Goal: Task Accomplishment & Management: Manage account settings

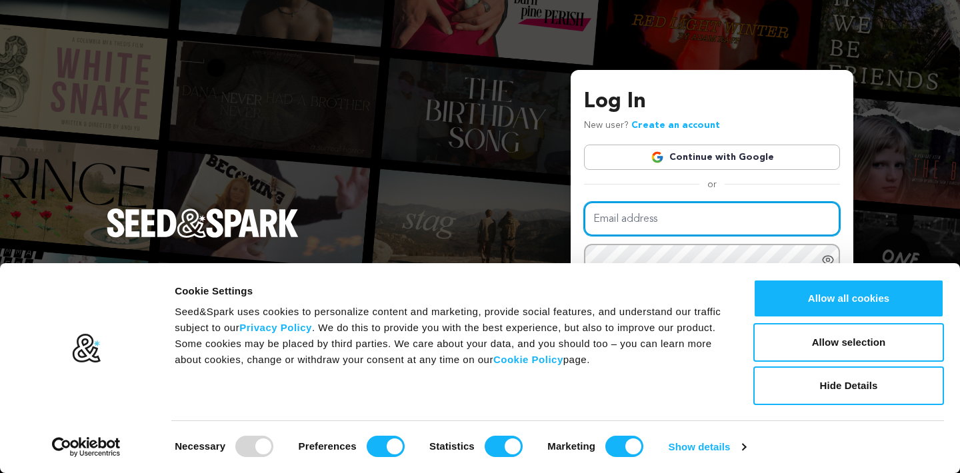
type input "[EMAIL_ADDRESS][DOMAIN_NAME]"
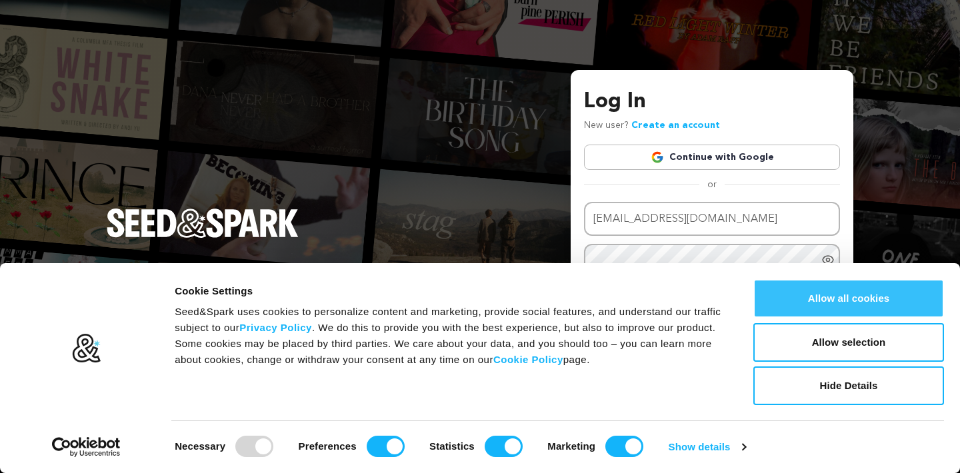
click at [785, 282] on button "Allow all cookies" at bounding box center [848, 298] width 191 height 39
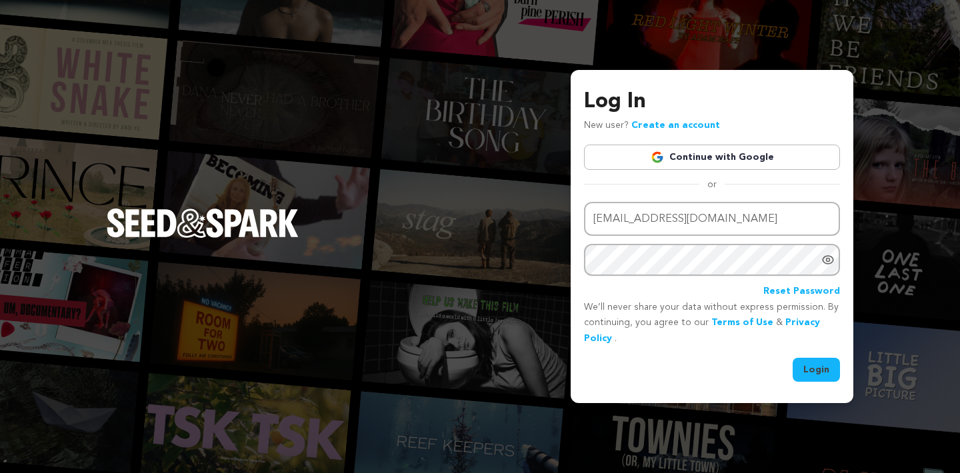
click at [807, 370] on button "Login" at bounding box center [815, 370] width 47 height 24
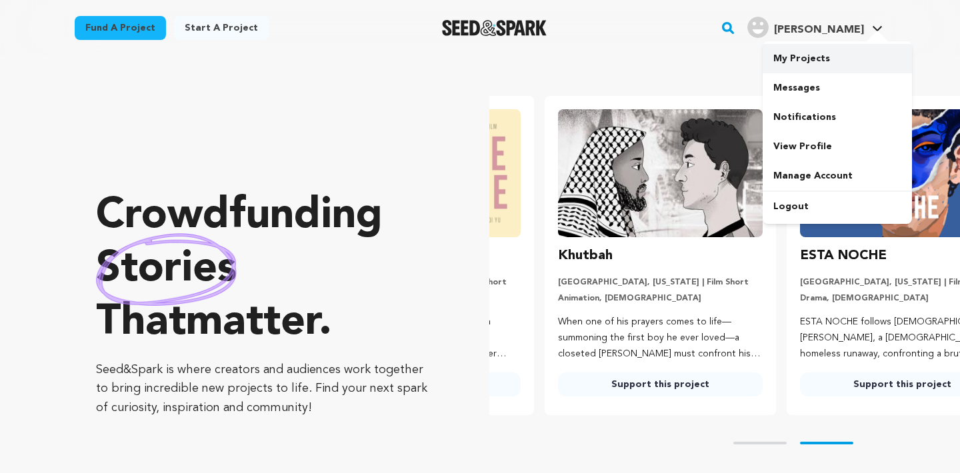
scroll to position [0, 253]
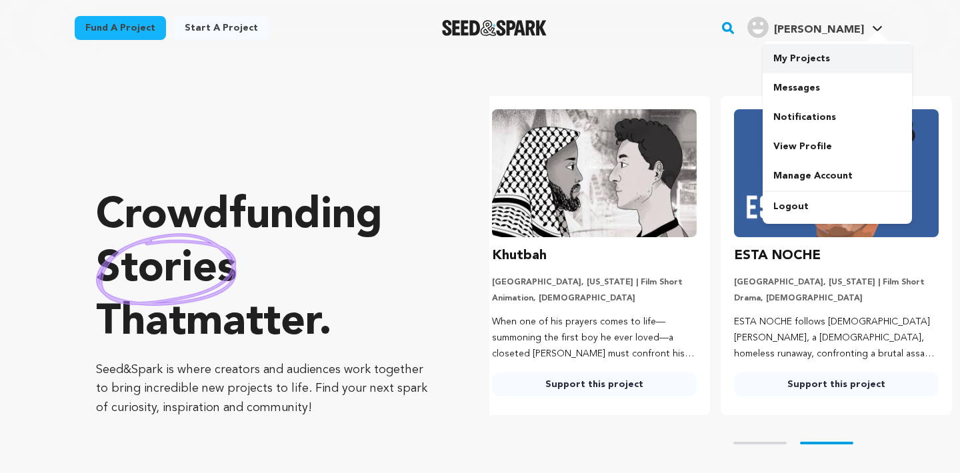
click at [808, 67] on link "My Projects" at bounding box center [836, 58] width 149 height 29
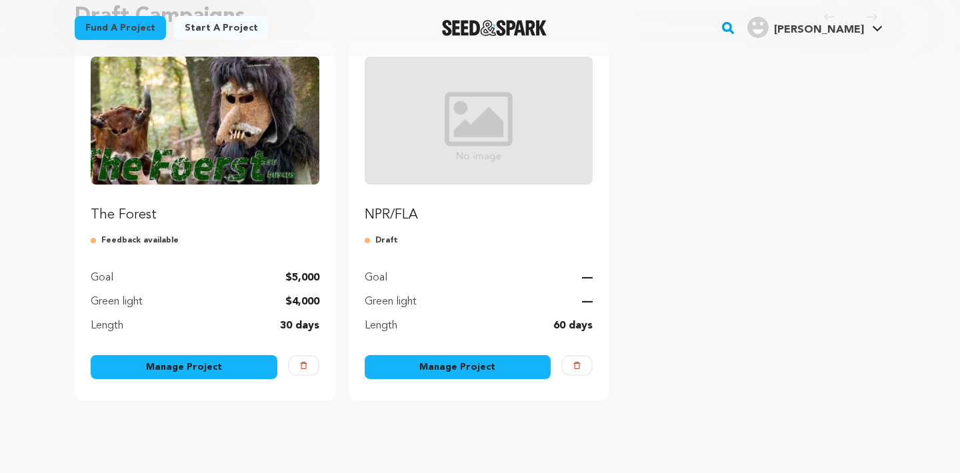
scroll to position [155, 0]
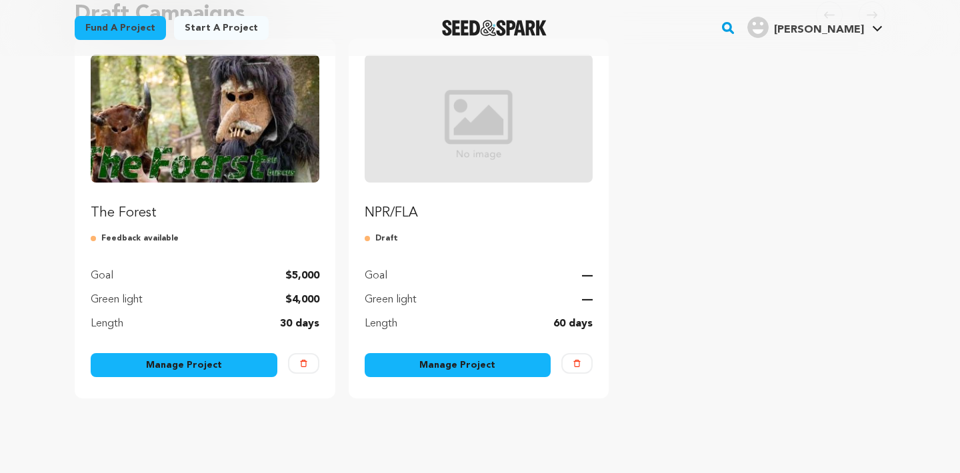
click at [204, 375] on link "Manage Project" at bounding box center [184, 365] width 187 height 24
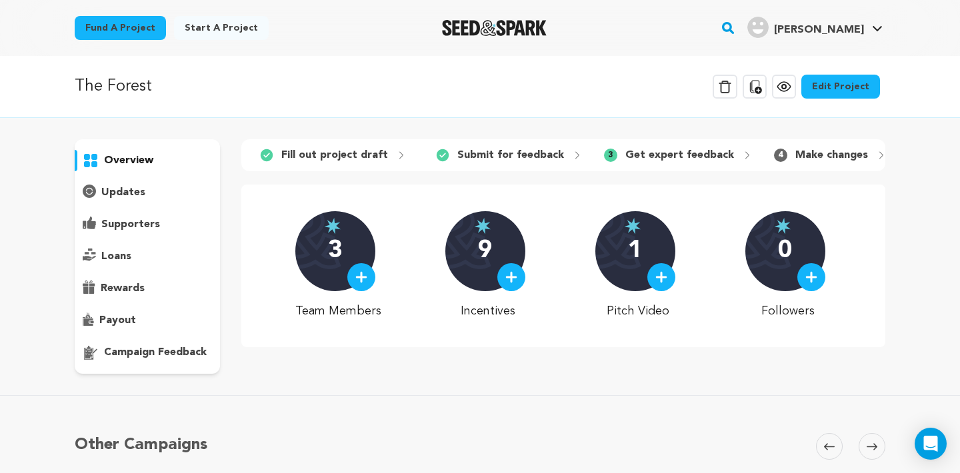
click at [825, 97] on link "Edit Project" at bounding box center [840, 87] width 79 height 24
click at [826, 88] on link "Edit Project" at bounding box center [840, 87] width 79 height 24
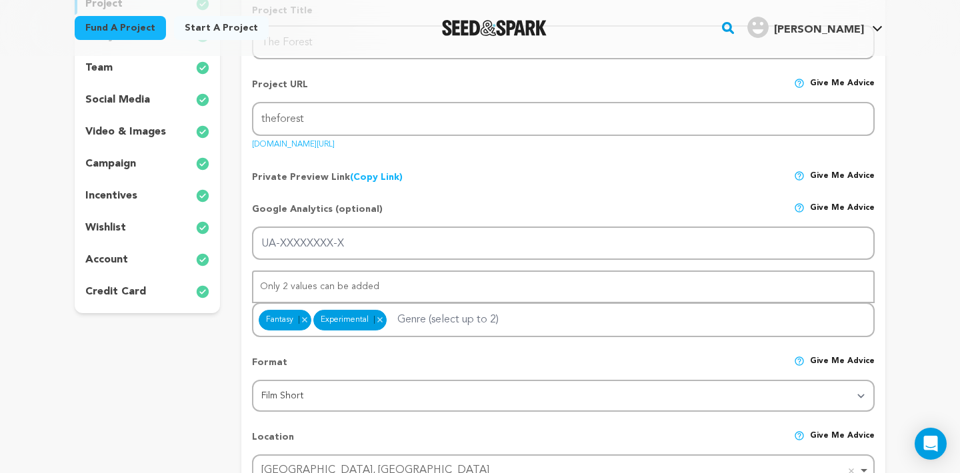
scroll to position [134, 0]
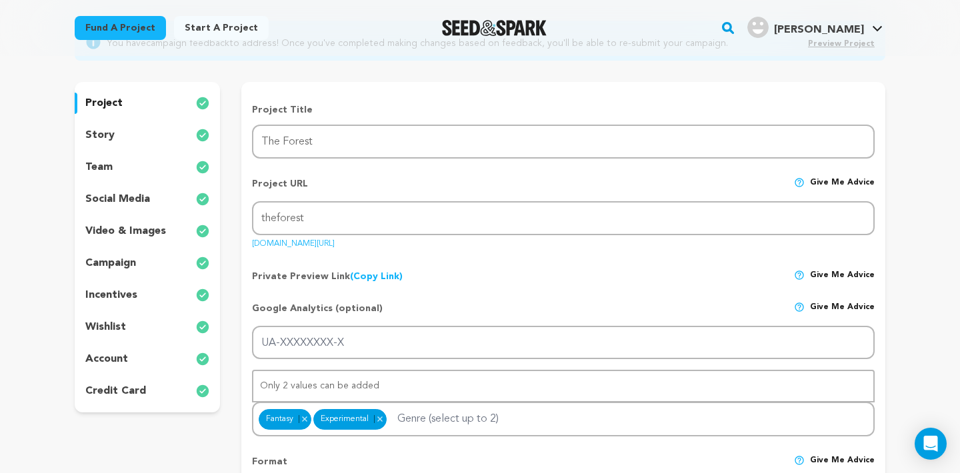
click at [101, 163] on p "team" at bounding box center [98, 167] width 27 height 16
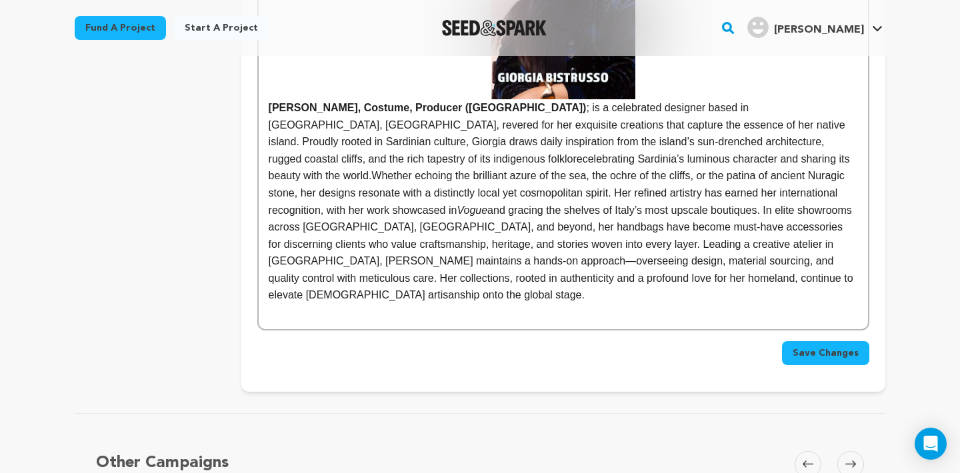
scroll to position [1843, 0]
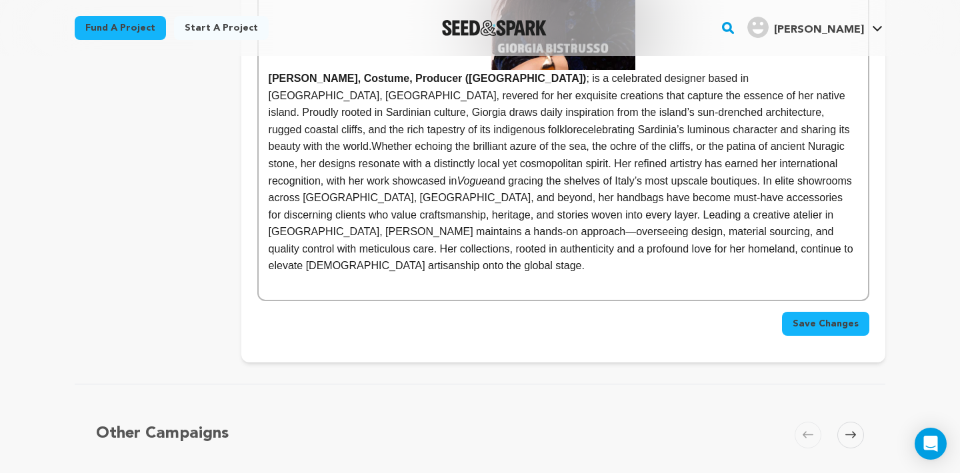
click at [676, 275] on p at bounding box center [563, 283] width 589 height 17
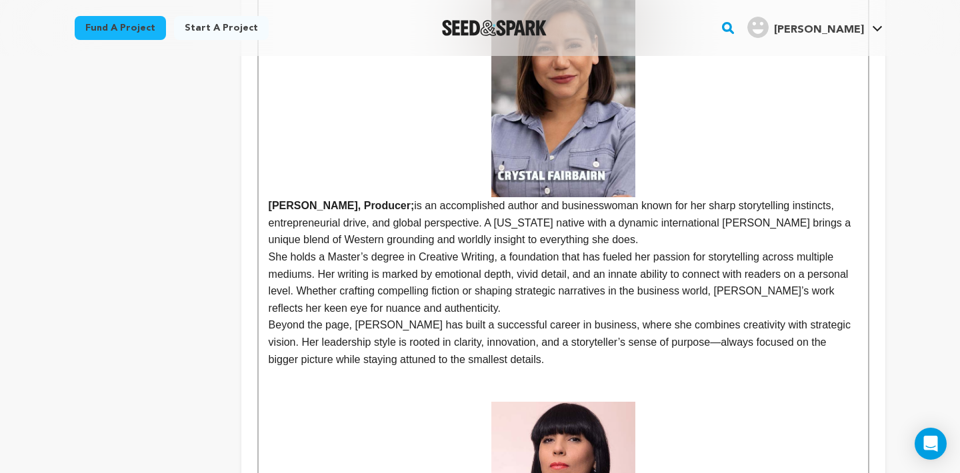
scroll to position [1299, 0]
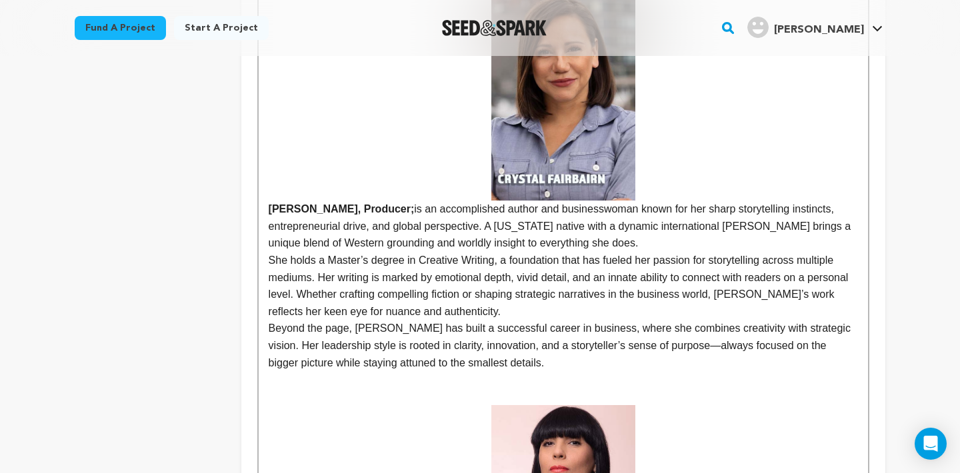
click at [536, 147] on img at bounding box center [563, 97] width 144 height 209
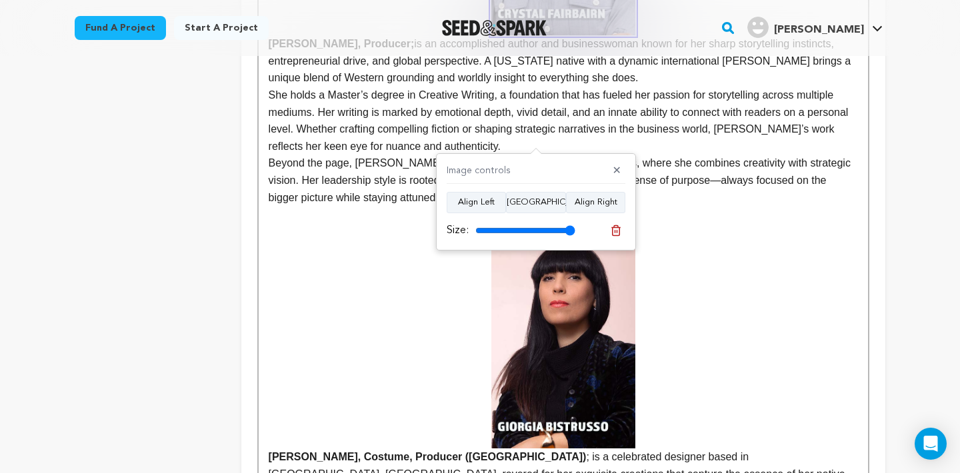
scroll to position [1460, 1]
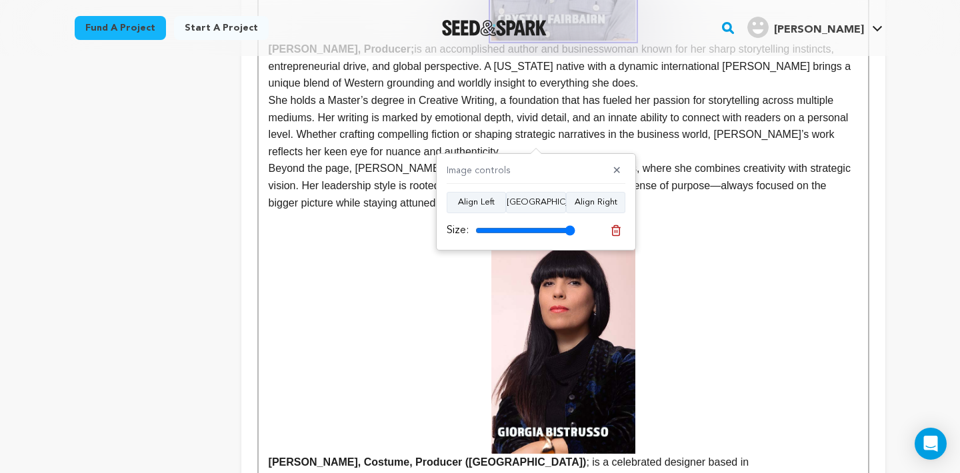
click at [331, 285] on strong "Giorgia Bistrusso, Costume, Producer (Italy)" at bounding box center [563, 356] width 589 height 223
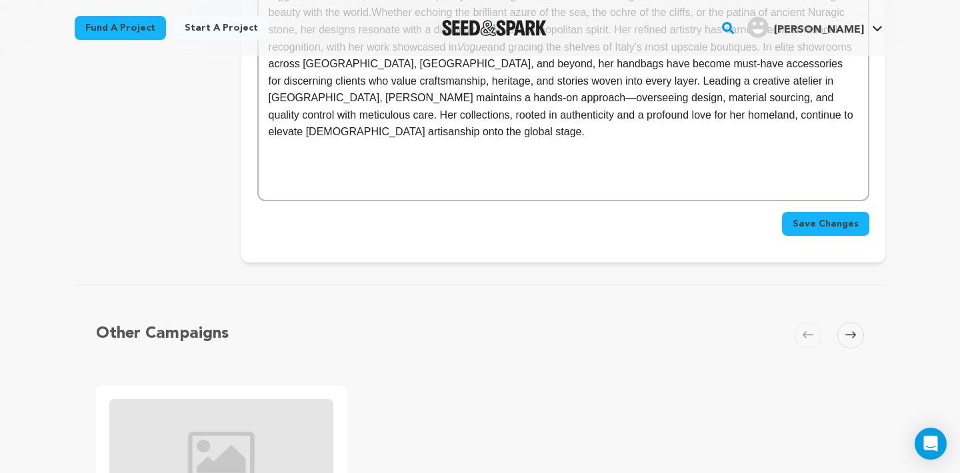
scroll to position [1976, 0]
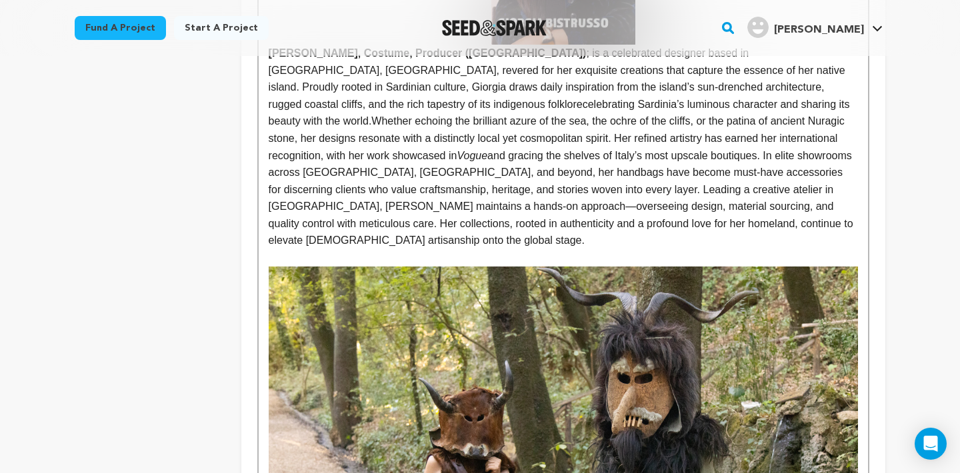
click at [545, 267] on img at bounding box center [563, 448] width 589 height 363
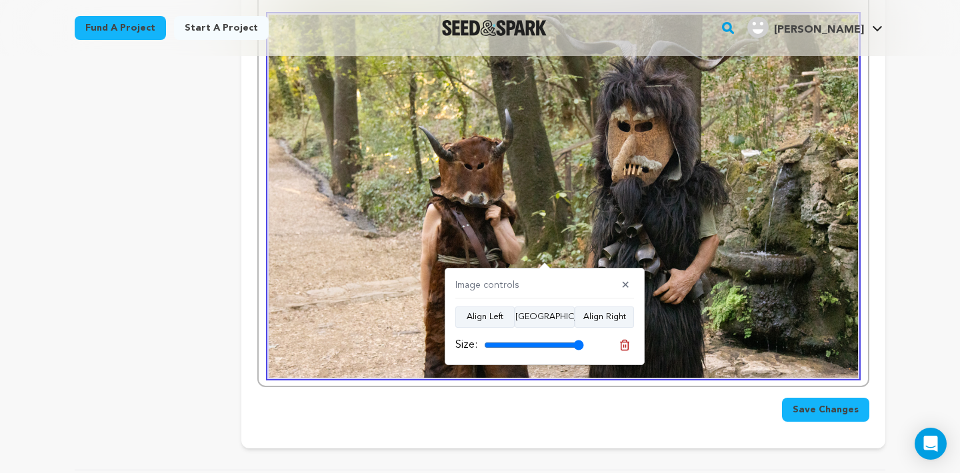
scroll to position [2117, 0]
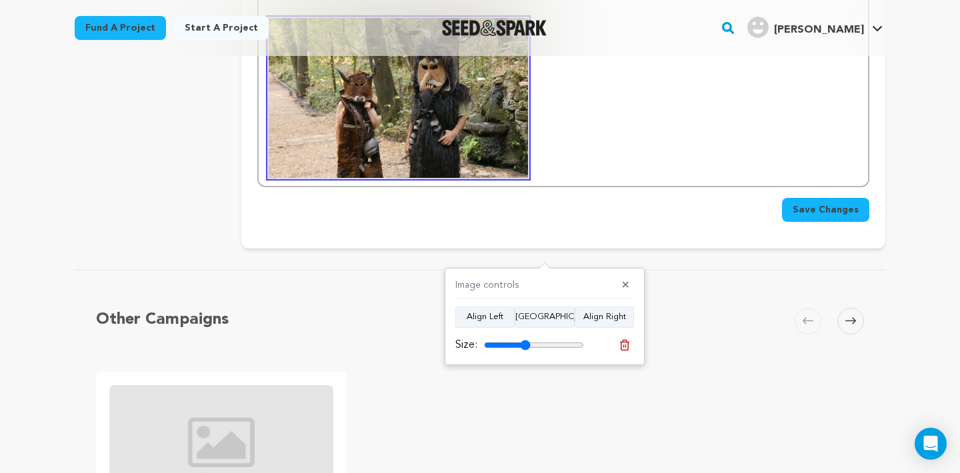
drag, startPoint x: 578, startPoint y: 342, endPoint x: 526, endPoint y: 341, distance: 52.0
click at [525, 342] on input "range" at bounding box center [534, 345] width 100 height 11
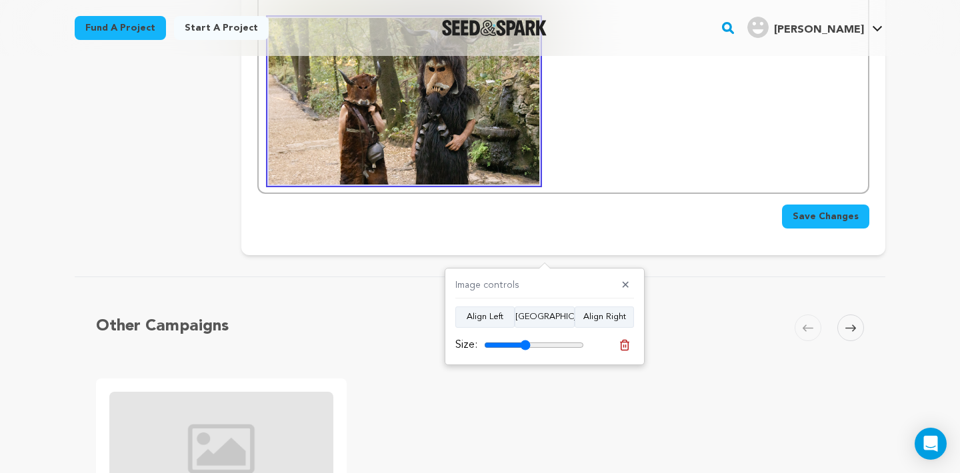
click at [530, 327] on div "Image controls ✕ Align Left Align Center Align Right Size:" at bounding box center [545, 316] width 200 height 97
click at [531, 317] on button "Align Center" at bounding box center [545, 317] width 60 height 21
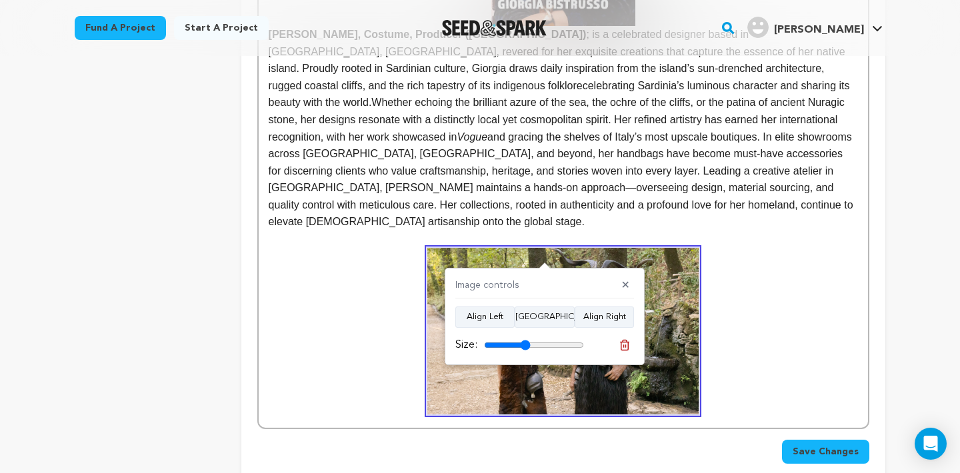
scroll to position [1885, 0]
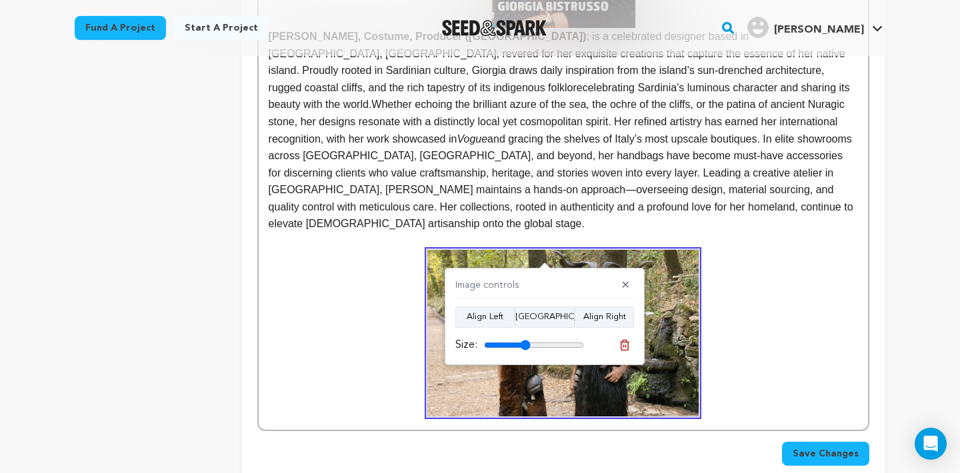
click at [551, 291] on div "Image controls ✕" at bounding box center [544, 289] width 179 height 20
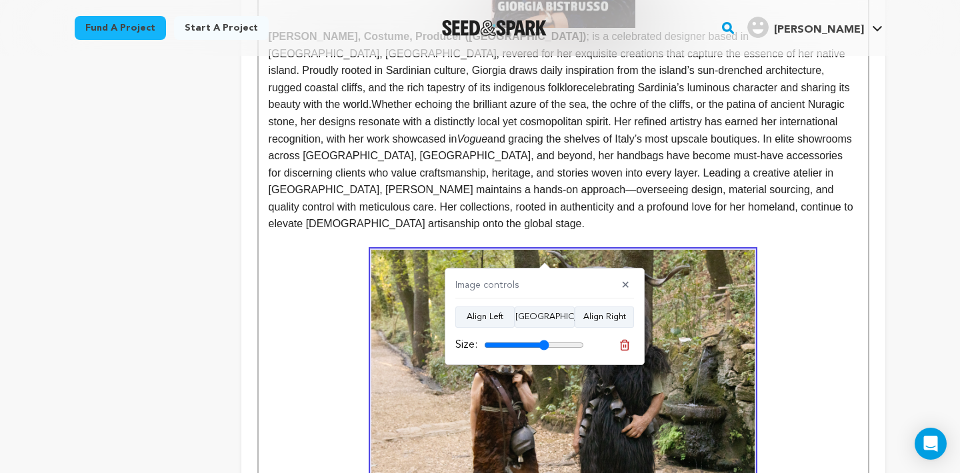
click at [543, 345] on input "range" at bounding box center [534, 345] width 100 height 11
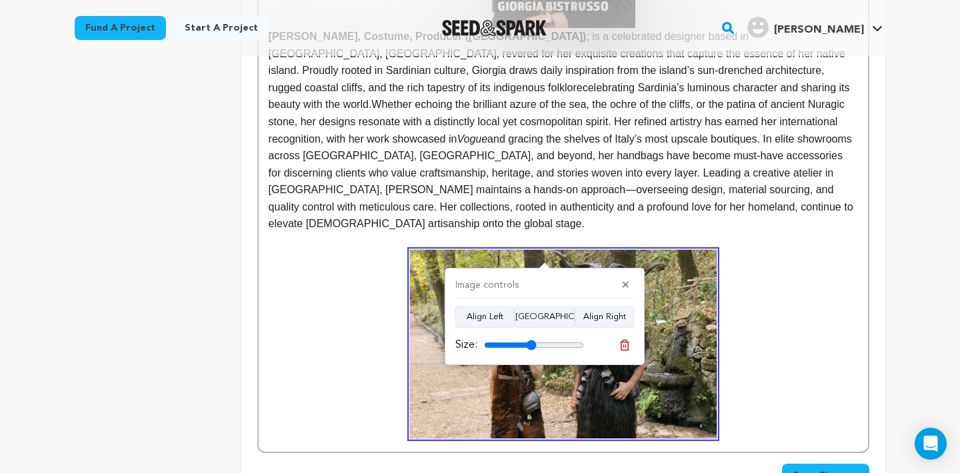
drag, startPoint x: 543, startPoint y: 345, endPoint x: 531, endPoint y: 343, distance: 12.2
type input "52"
click at [531, 343] on input "range" at bounding box center [534, 345] width 100 height 11
click at [685, 345] on img at bounding box center [563, 344] width 307 height 189
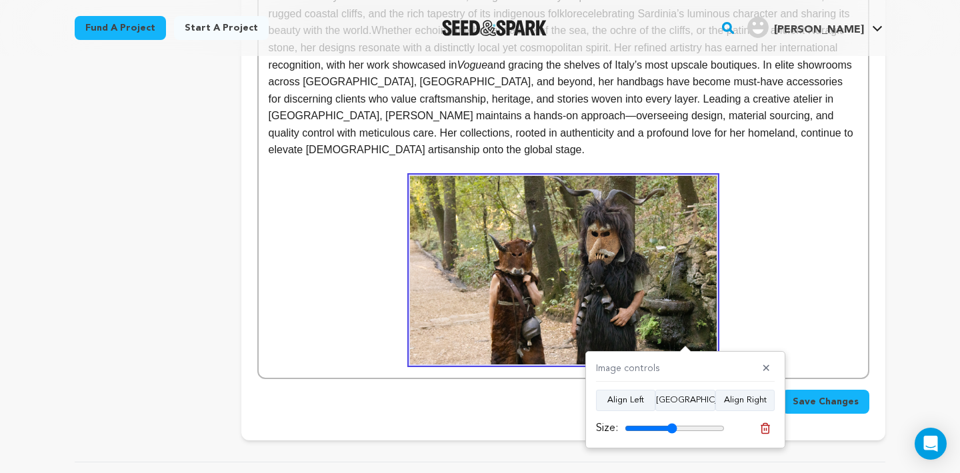
scroll to position [1960, 0]
click at [729, 301] on p at bounding box center [563, 269] width 589 height 189
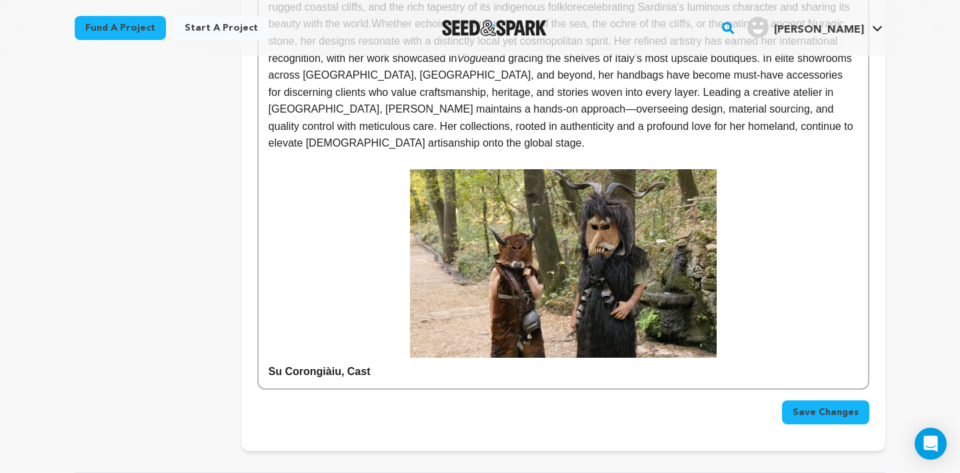
scroll to position [2016, 0]
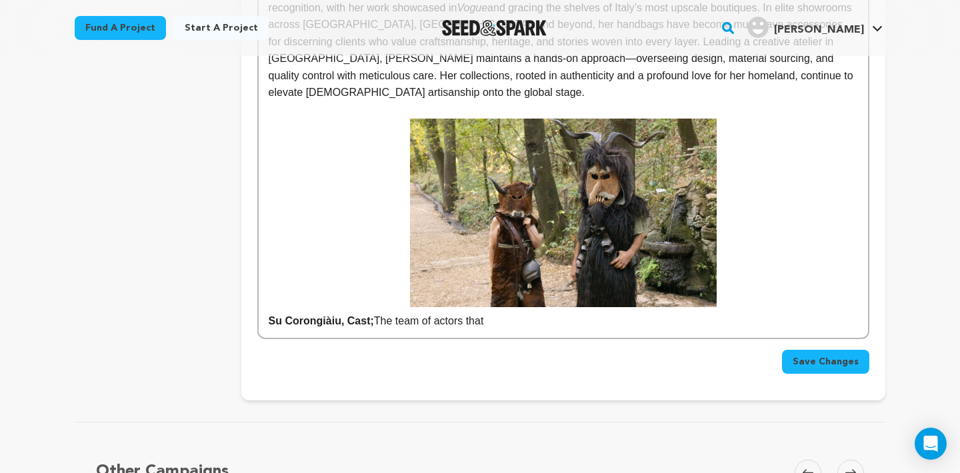
click at [377, 313] on p "Su Corongiàiu, Cast; The team of actors that" at bounding box center [563, 321] width 589 height 17
drag, startPoint x: 377, startPoint y: 268, endPoint x: 541, endPoint y: 281, distance: 163.8
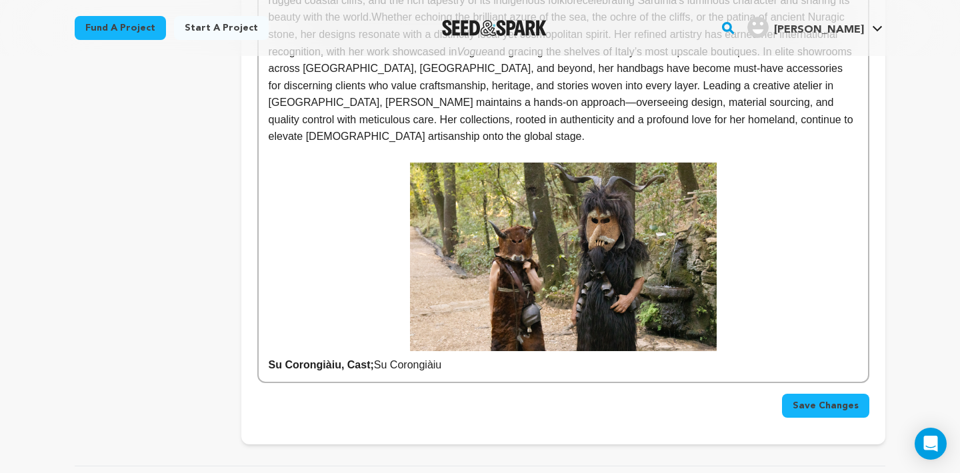
scroll to position [1974, 0]
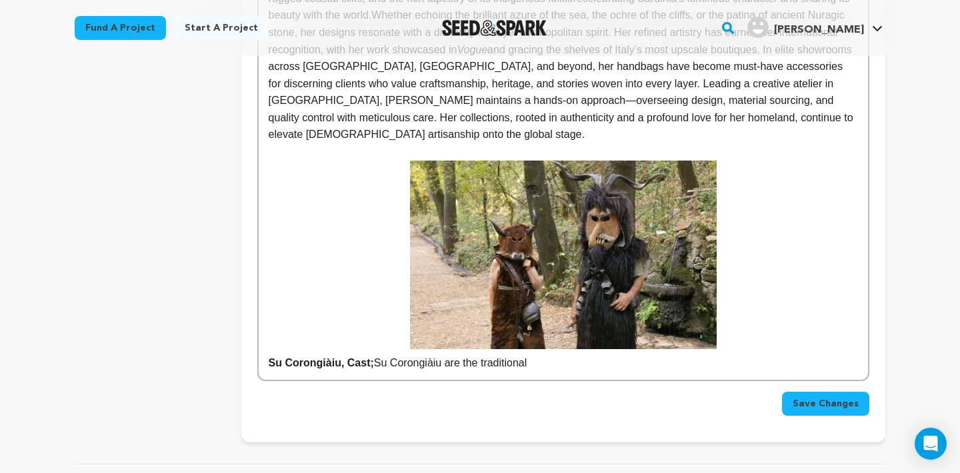
click at [451, 355] on p "Su Corongiàiu, Cast; Su Corongiàiu are the traditional" at bounding box center [563, 363] width 589 height 17
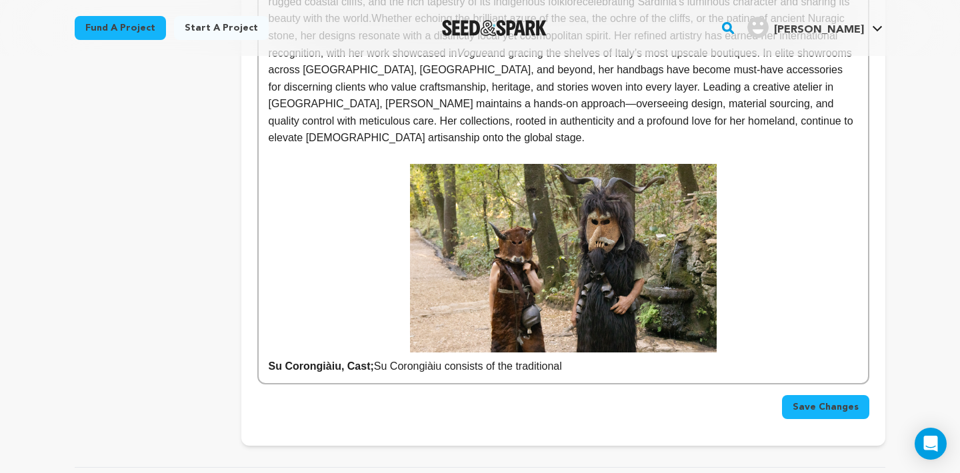
click at [605, 358] on p "Su Corongiàiu, Cast; Su Corongiàiu consists of the traditional" at bounding box center [563, 366] width 589 height 17
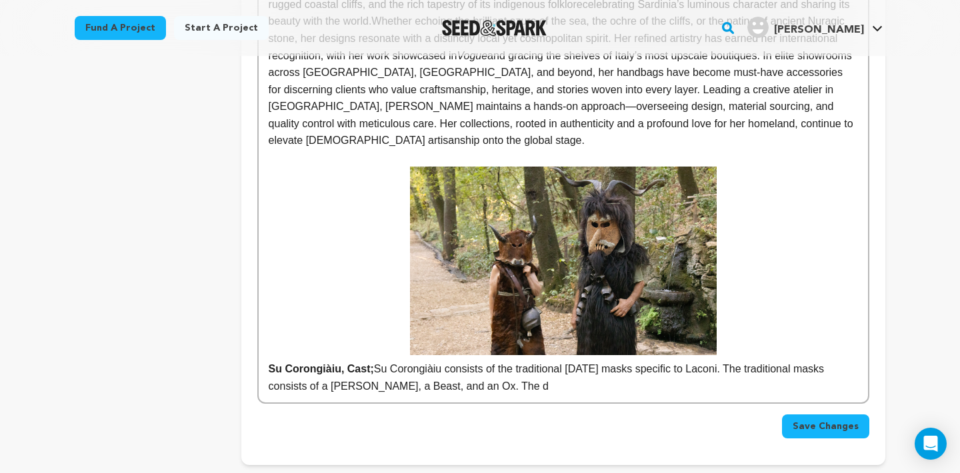
click at [773, 361] on p "Su Corongiàiu, Cast; Su Corongiàiu consists of the traditional carnival masks s…" at bounding box center [563, 378] width 589 height 34
click at [523, 361] on p "Su Corongiàiu, Cast; Su Corongiàiu consists of the traditional carnival masks s…" at bounding box center [563, 378] width 589 height 34
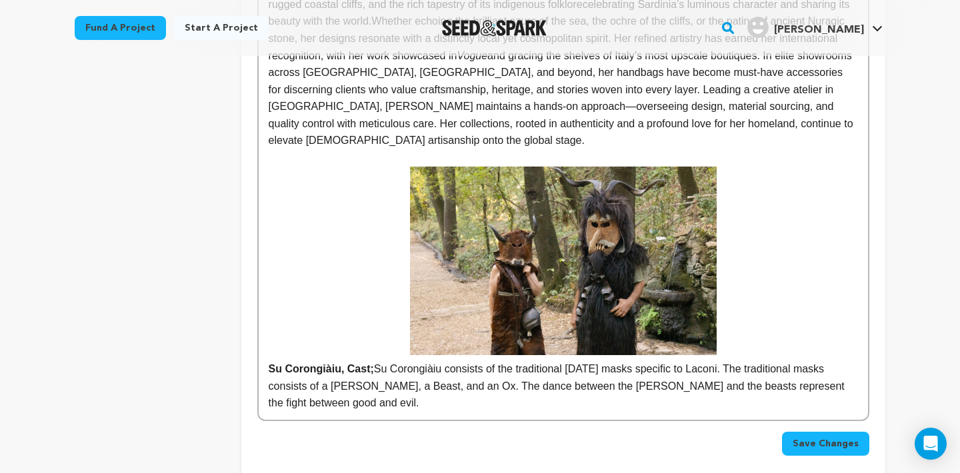
click at [838, 361] on p "Su Corongiàiu, Cast; Su Corongiàiu consists of the traditional carnival masks s…" at bounding box center [563, 386] width 589 height 51
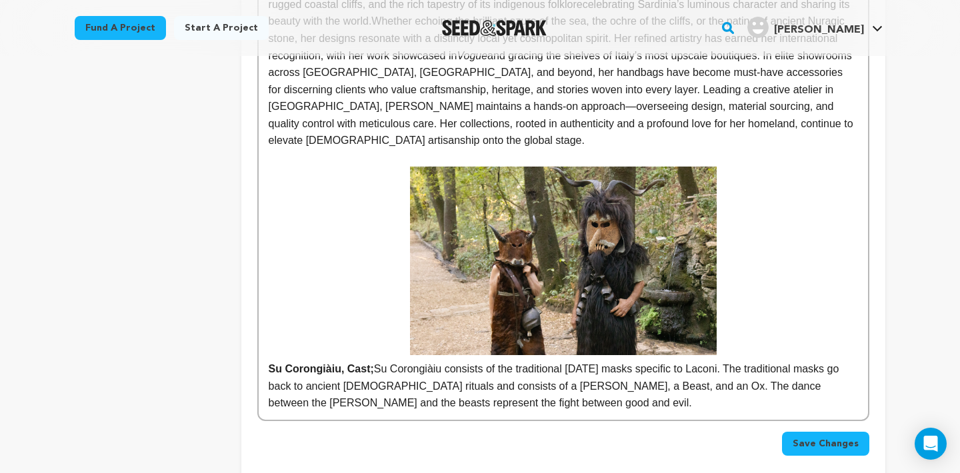
click at [487, 361] on p "Su Corongiàiu, Cast; Su Corongiàiu consists of the traditional carnival masks s…" at bounding box center [563, 386] width 589 height 51
click at [493, 361] on p "Su Corongiàiu, Cast; Su Corongiàiu consists of the traditional carnival masks s…" at bounding box center [563, 386] width 589 height 51
click at [733, 361] on p "Su Corongiàiu, Cast; Su Corongiàiu consists of the traditional carnival masks s…" at bounding box center [563, 386] width 589 height 51
click at [599, 361] on p "Su Corongiàiu, Cast; Su Corongiàiu consists of the traditional carnival masks s…" at bounding box center [563, 386] width 589 height 51
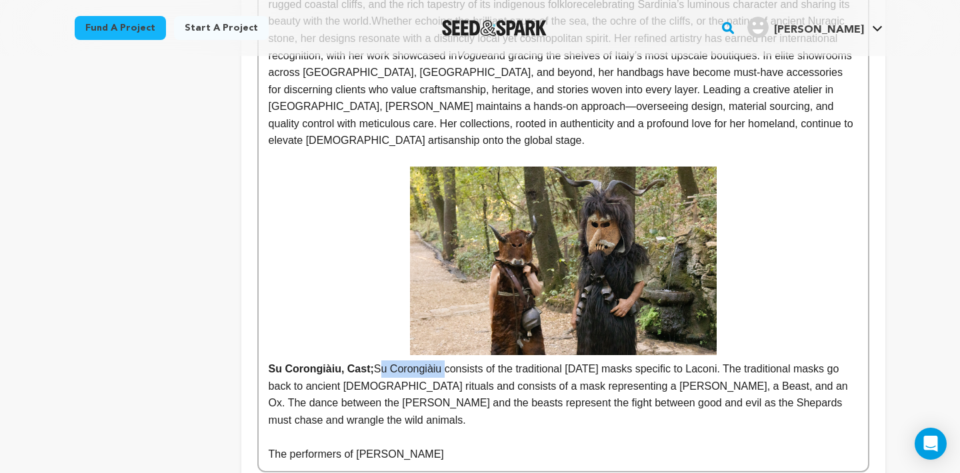
drag, startPoint x: 445, startPoint y: 315, endPoint x: 376, endPoint y: 316, distance: 68.7
click at [376, 361] on p "Su Corongiàiu, Cast; Su Corongiàiu consists of the traditional carnival masks s…" at bounding box center [563, 395] width 589 height 68
copy p "Su Corongiàiu"
click at [411, 446] on p "The performers of Laconi's" at bounding box center [563, 454] width 589 height 17
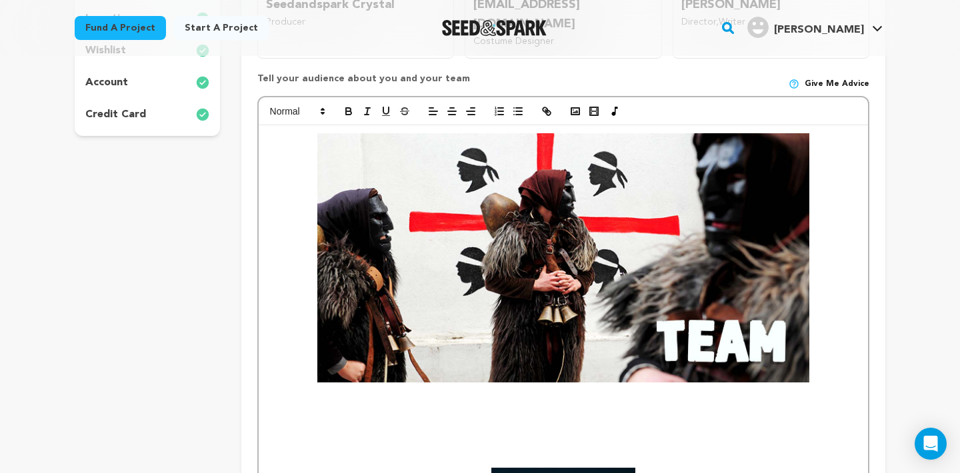
scroll to position [550, 0]
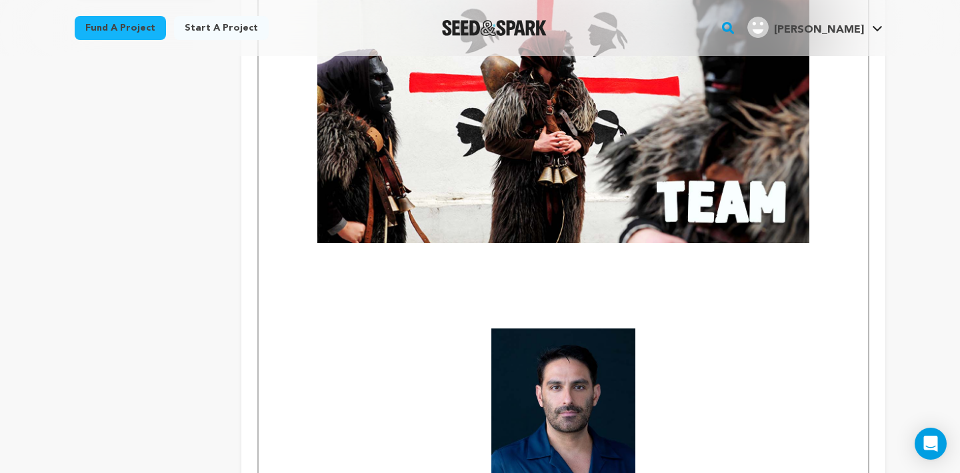
click at [406, 261] on p at bounding box center [563, 269] width 589 height 17
drag, startPoint x: 406, startPoint y: 245, endPoint x: 450, endPoint y: 291, distance: 63.2
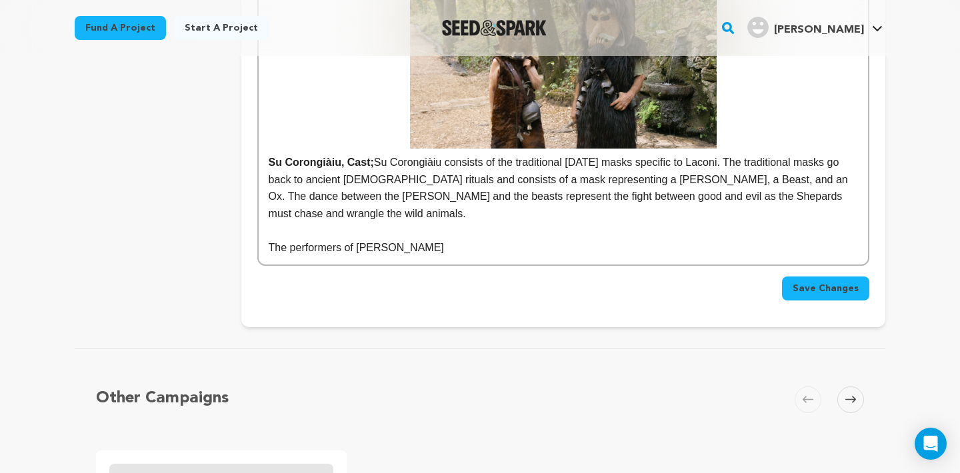
scroll to position [2066, 0]
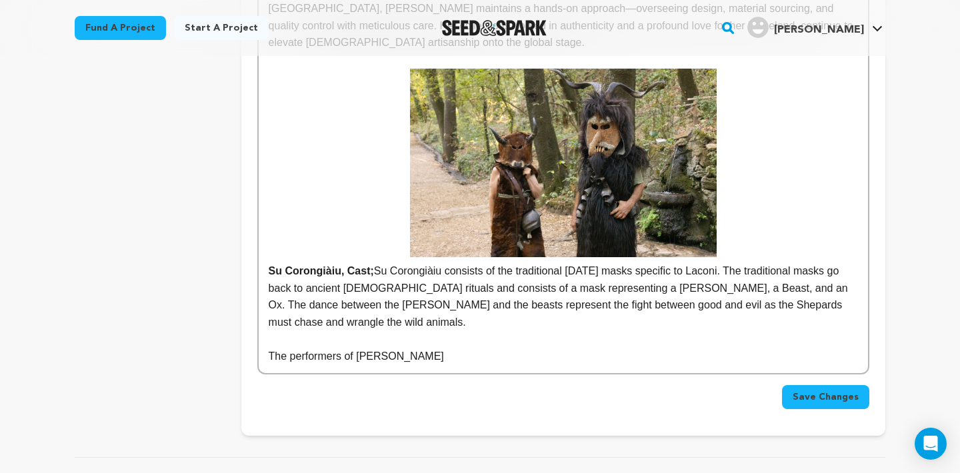
click at [434, 348] on p "The performers of Laconi's" at bounding box center [563, 356] width 589 height 17
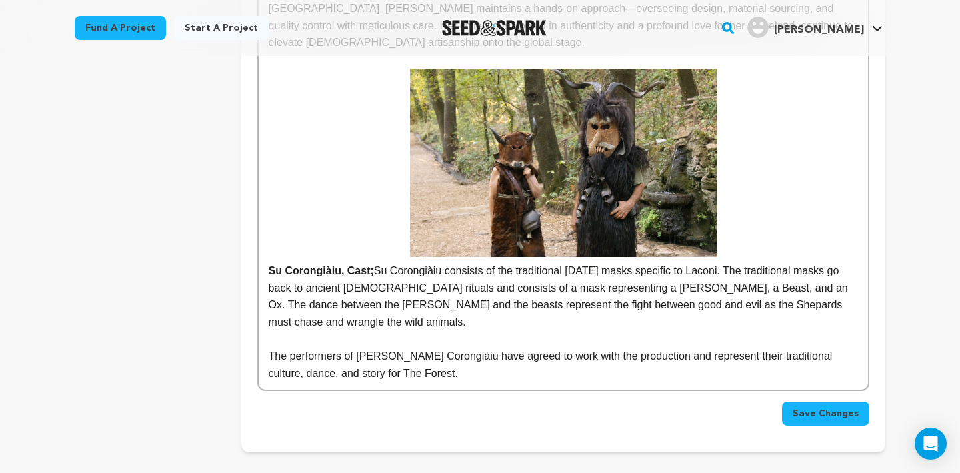
click at [826, 407] on span "Save Changes" at bounding box center [825, 413] width 66 height 13
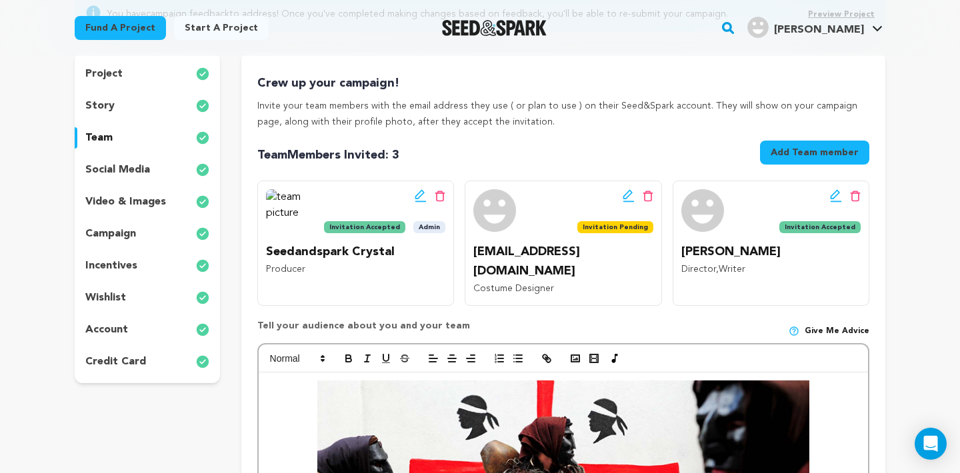
scroll to position [158, 0]
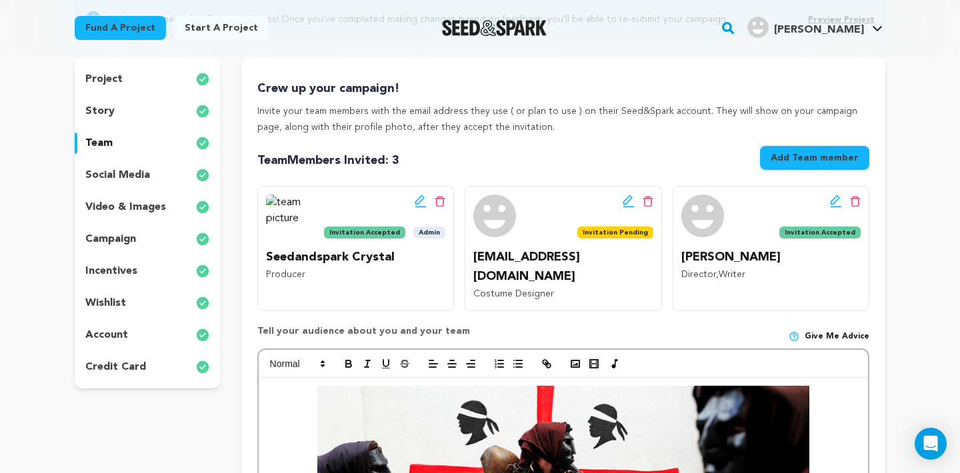
click at [116, 289] on div "project story team social media video & images campaign incentives wishlist acc…" at bounding box center [147, 223] width 145 height 331
click at [112, 298] on p "wishlist" at bounding box center [105, 303] width 41 height 16
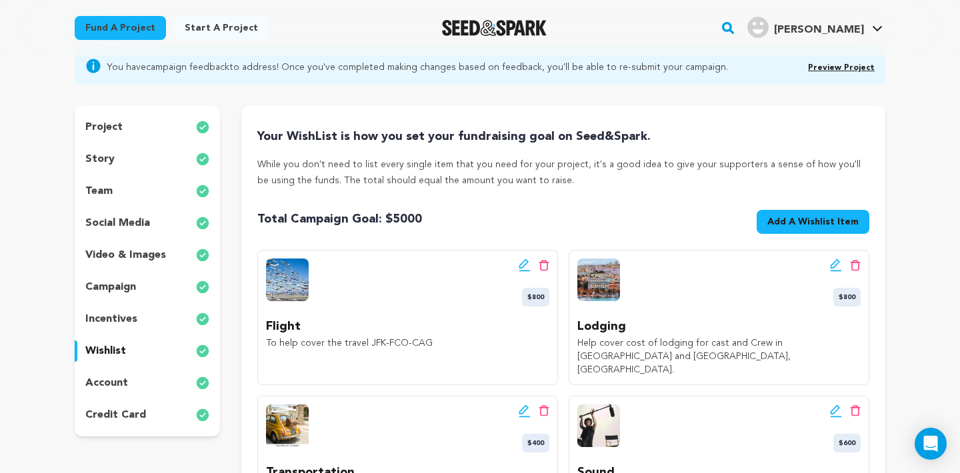
scroll to position [99, 0]
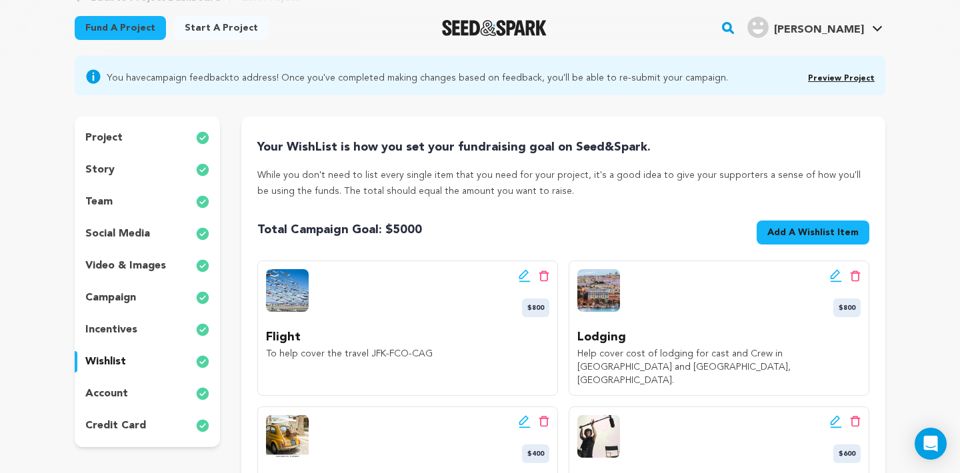
click at [772, 233] on span "Add A Wishlist Item" at bounding box center [812, 232] width 91 height 13
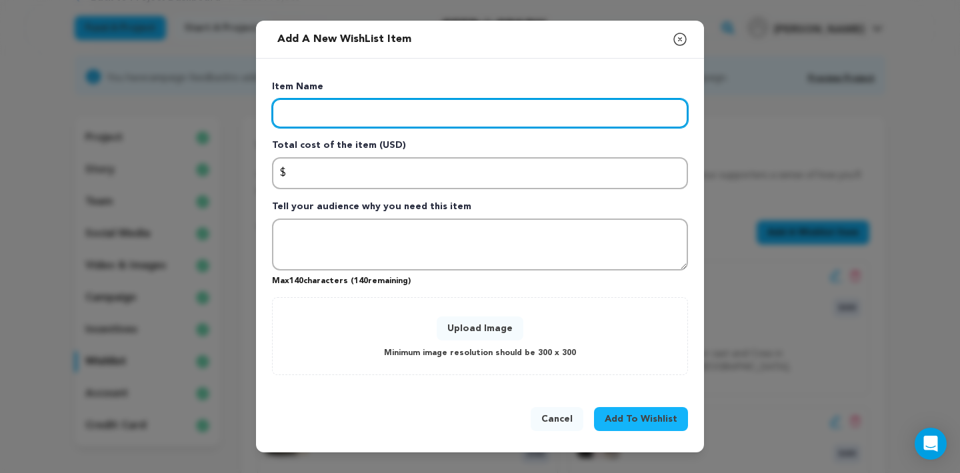
click at [413, 121] on input "Enter item name" at bounding box center [480, 113] width 416 height 29
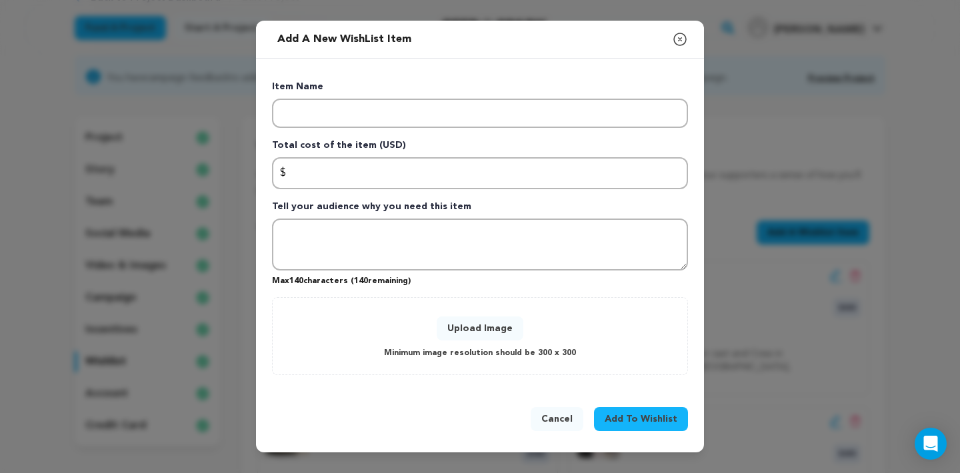
click at [677, 37] on icon "button" at bounding box center [680, 39] width 16 height 16
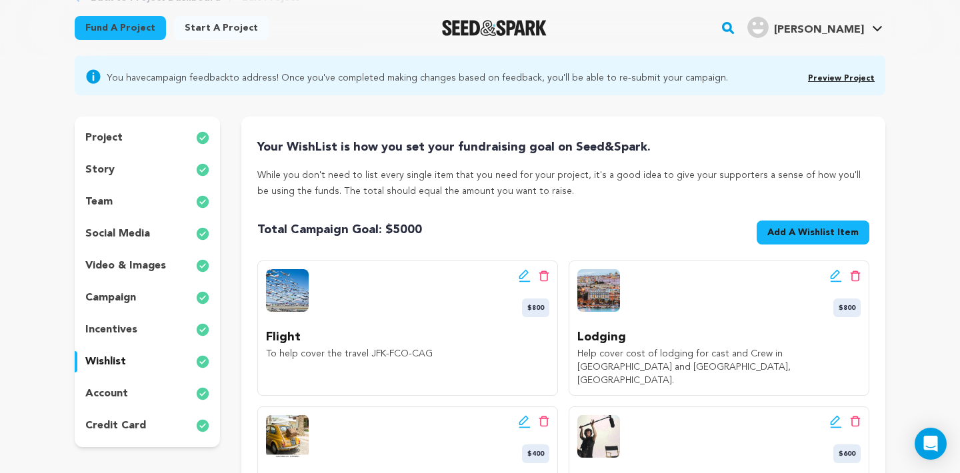
click at [383, 227] on span "Total Campaign Goal: $ 5000" at bounding box center [339, 230] width 165 height 19
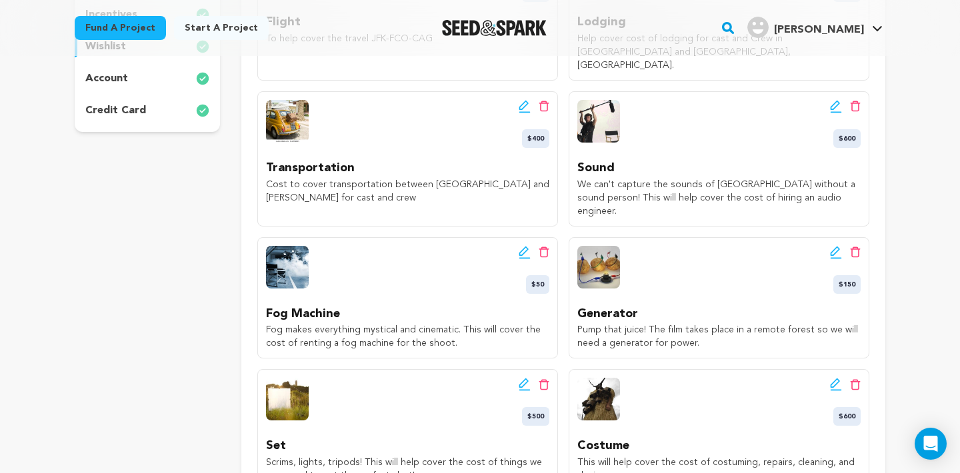
scroll to position [121, 0]
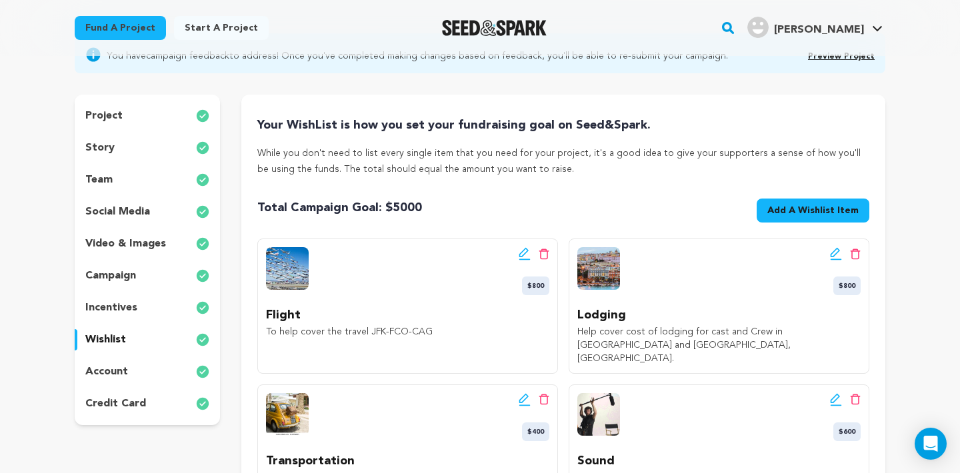
click at [806, 211] on span "Add A Wishlist Item" at bounding box center [812, 210] width 91 height 13
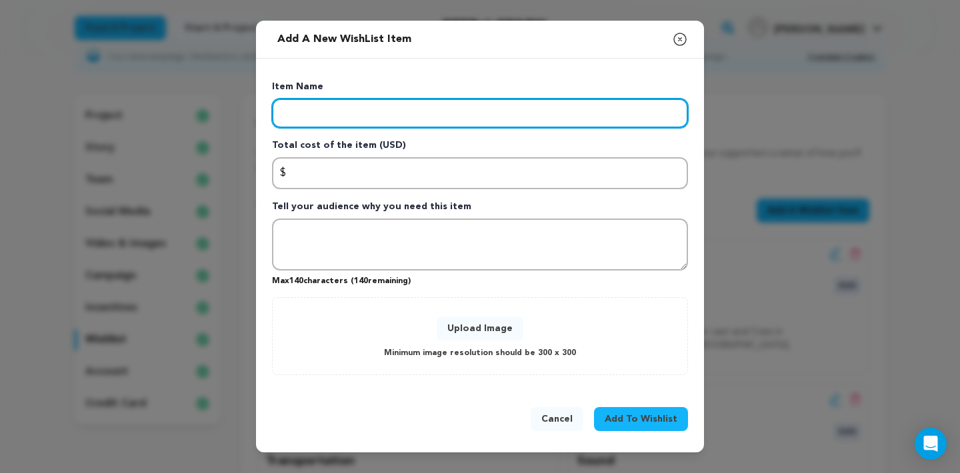
click at [515, 119] on input "Enter item name" at bounding box center [480, 113] width 416 height 29
type input "E"
type input "Post Production"
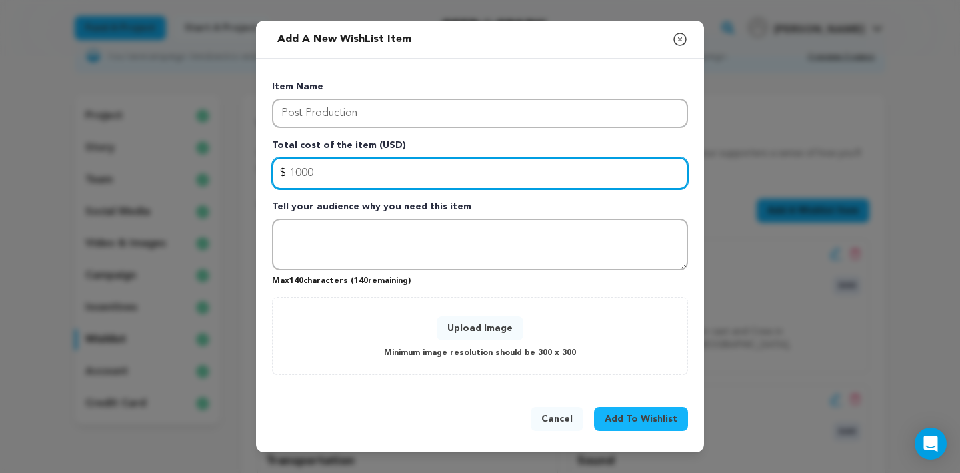
click at [293, 179] on input "1000" at bounding box center [480, 173] width 416 height 32
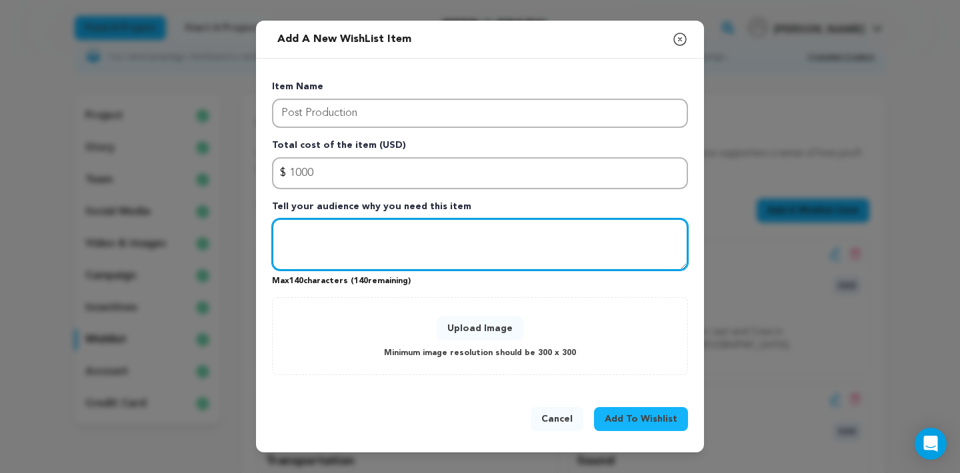
click at [334, 229] on textarea "Tell your audience why you need this item" at bounding box center [480, 245] width 416 height 52
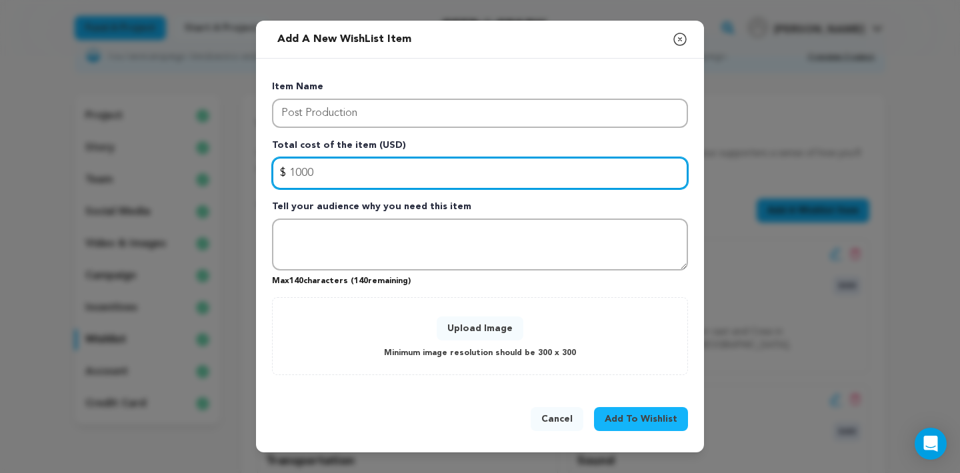
click at [289, 168] on input "1000" at bounding box center [480, 173] width 416 height 32
type input "2000"
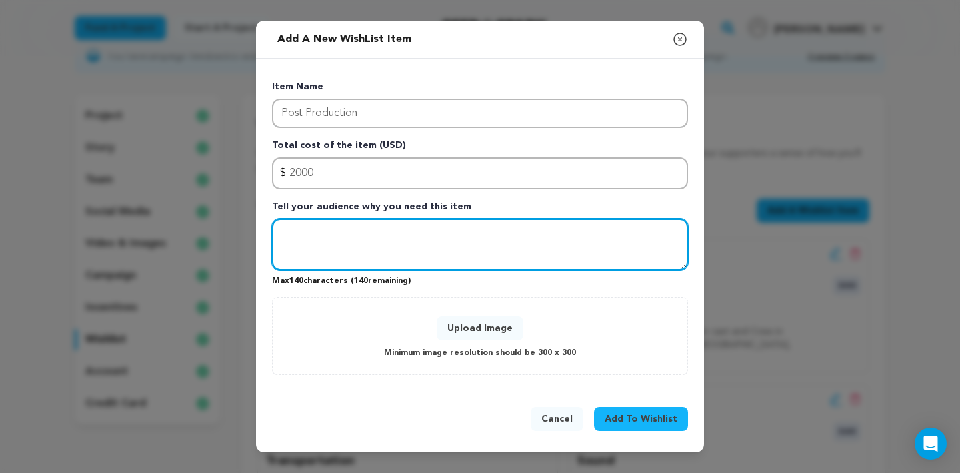
click at [357, 237] on textarea "Tell your audience why you need this item" at bounding box center [480, 245] width 416 height 52
click at [361, 259] on textarea "We filmed it, great! Now what? Now it's time for post-production which will inc…" at bounding box center [480, 245] width 416 height 52
click at [389, 255] on textarea "We filmed it, great! Now what? Now it's time for post-production which will inc…" at bounding box center [480, 245] width 416 height 52
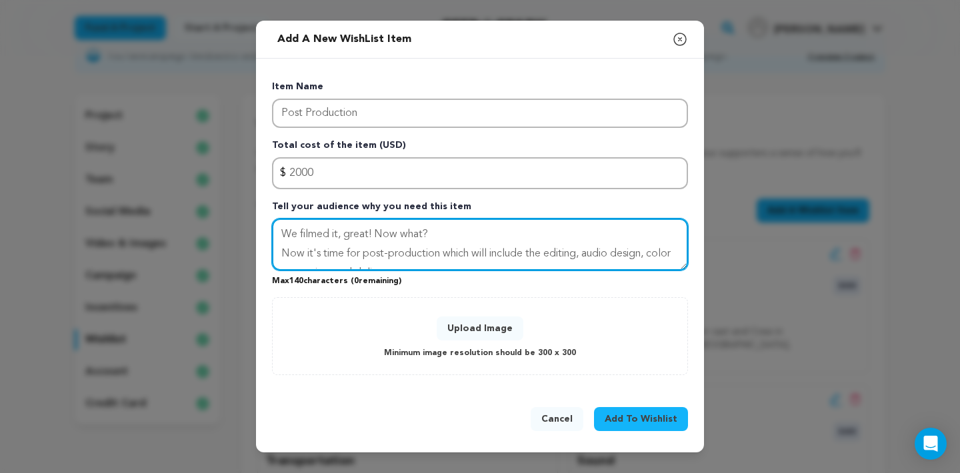
scroll to position [0, 0]
click at [375, 235] on textarea "We filmed it, great! Now what? Now it's time for post-production which will inc…" at bounding box center [480, 245] width 416 height 52
click at [430, 241] on textarea "We filmed it, great! Now what? Now it's time for post-production which will inc…" at bounding box center [480, 245] width 416 height 52
click at [375, 235] on textarea "We filmed it, great! Now what? Now it's time for post-production which will inc…" at bounding box center [480, 245] width 416 height 52
drag, startPoint x: 369, startPoint y: 236, endPoint x: 337, endPoint y: 238, distance: 31.4
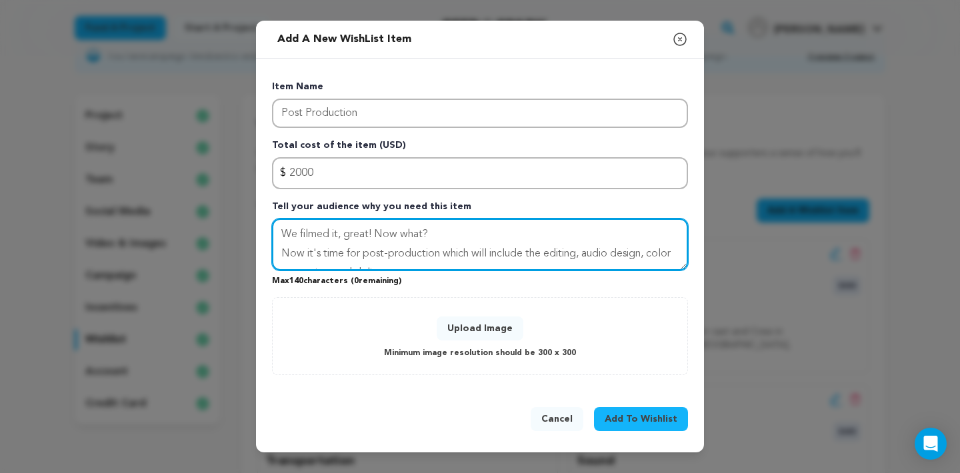
click at [337, 238] on textarea "We filmed it, great! Now what? Now it's time for post-production which will inc…" at bounding box center [480, 245] width 416 height 52
click at [451, 250] on textarea "We filmed it! Now what? Now it's time for post-production which will include th…" at bounding box center [480, 245] width 416 height 52
click at [437, 247] on textarea "We filmed it! Now what? Now it's time for post-production which will include th…" at bounding box center [480, 245] width 416 height 52
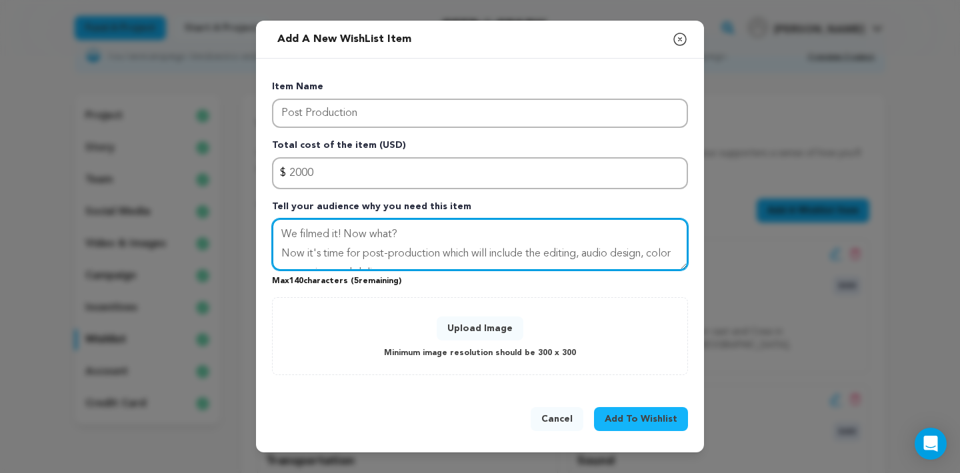
drag, startPoint x: 309, startPoint y: 254, endPoint x: 280, endPoint y: 256, distance: 29.4
click at [280, 256] on textarea "We filmed it! Now what? Now it's time for post-production which will include th…" at bounding box center [480, 245] width 416 height 52
click at [433, 241] on textarea "We filmed it! Now what? It's time for post-production which will include the ed…" at bounding box center [480, 245] width 416 height 52
type textarea "We filmed it! Now what? It's time for post-production which will include the ed…"
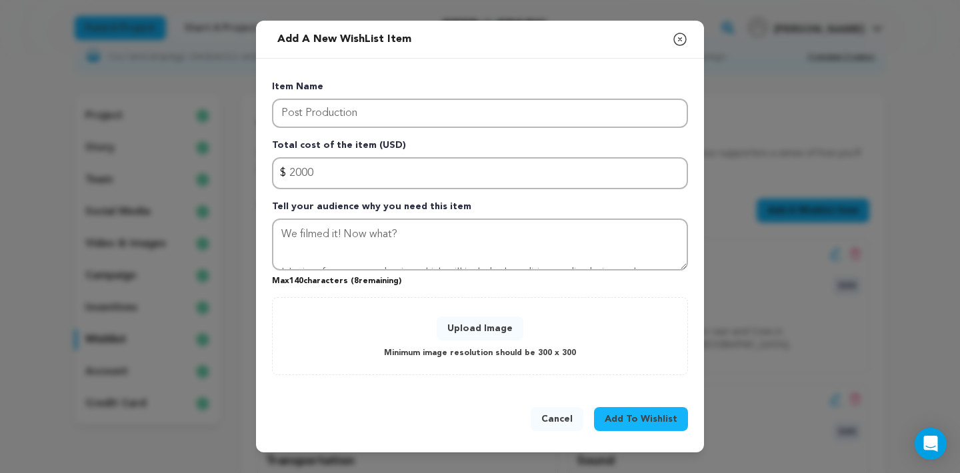
click at [509, 332] on button "Upload Image" at bounding box center [480, 329] width 87 height 24
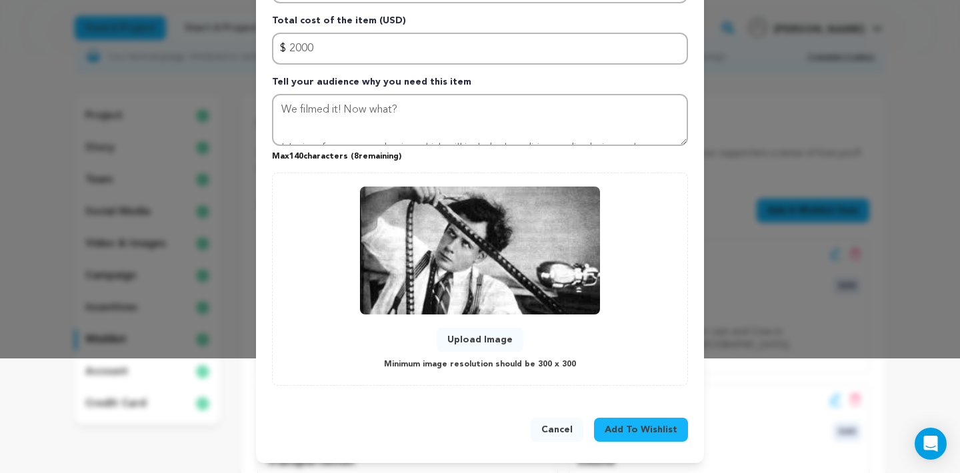
scroll to position [114, 0]
click at [647, 427] on span "Add To Wishlist" at bounding box center [641, 430] width 73 height 13
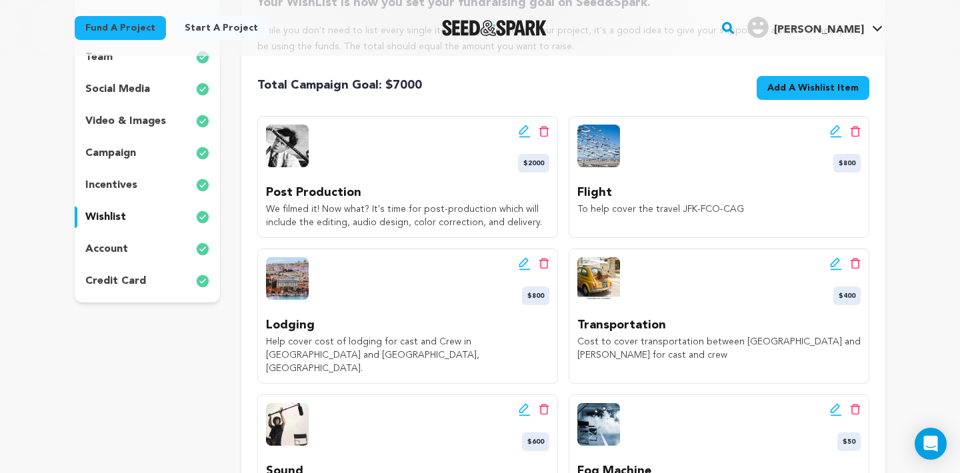
scroll to position [244, 0]
click at [783, 90] on span "Add A Wishlist Item" at bounding box center [812, 87] width 91 height 13
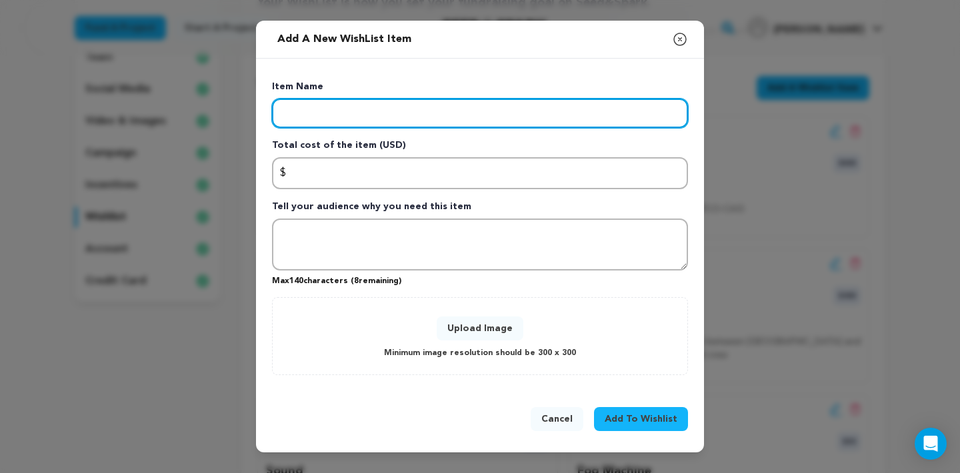
click at [539, 115] on input "Enter item name" at bounding box center [480, 113] width 416 height 29
type input "Camera"
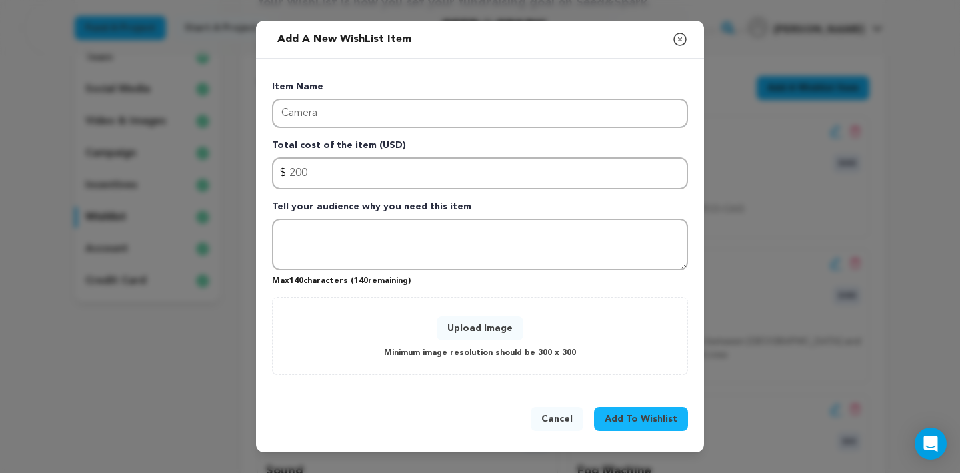
click at [509, 155] on p "Total cost of the item (USD)" at bounding box center [480, 148] width 416 height 19
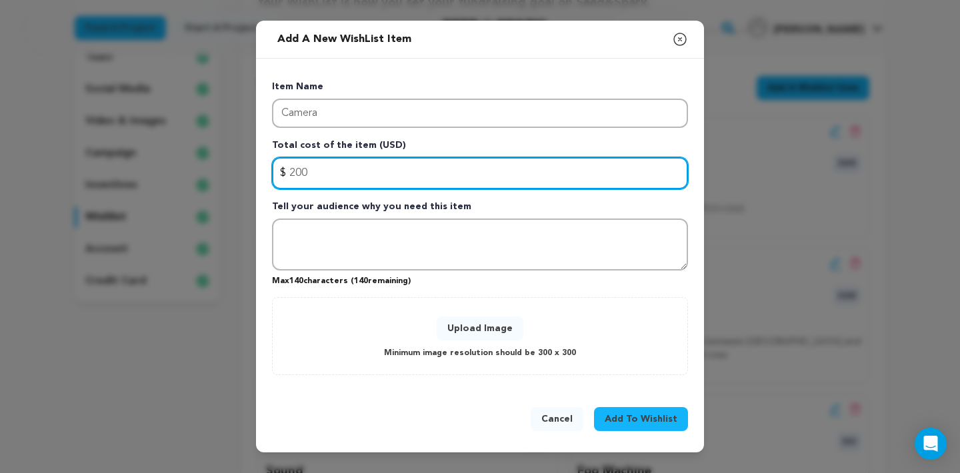
click at [506, 161] on input "200" at bounding box center [480, 173] width 416 height 32
type input "2000"
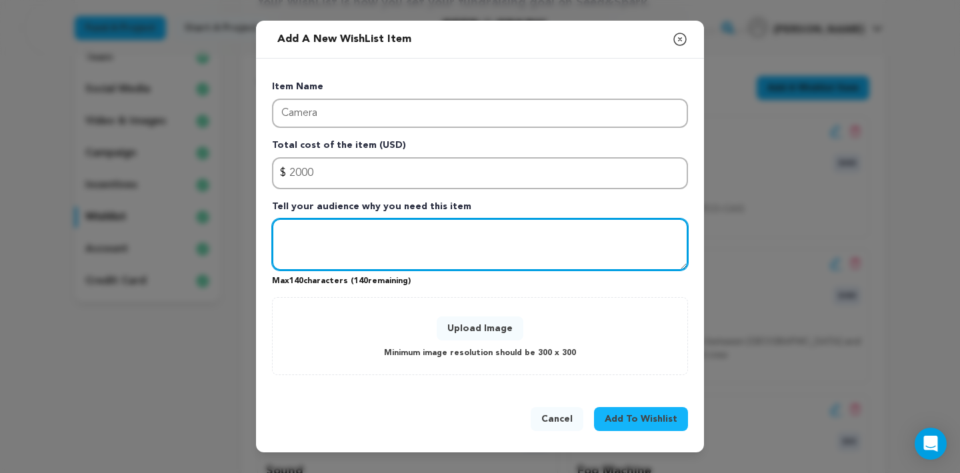
click at [424, 241] on textarea "Tell your audience why you need this item" at bounding box center [480, 245] width 416 height 52
type textarea "We can't have a movie without a camera! This will cover the cost of renting a c…"
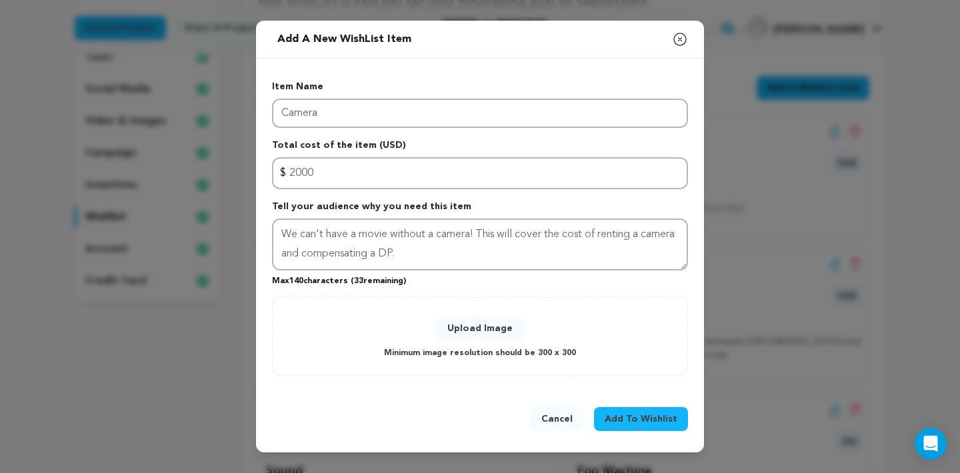
click at [489, 327] on button "Upload Image" at bounding box center [480, 329] width 87 height 24
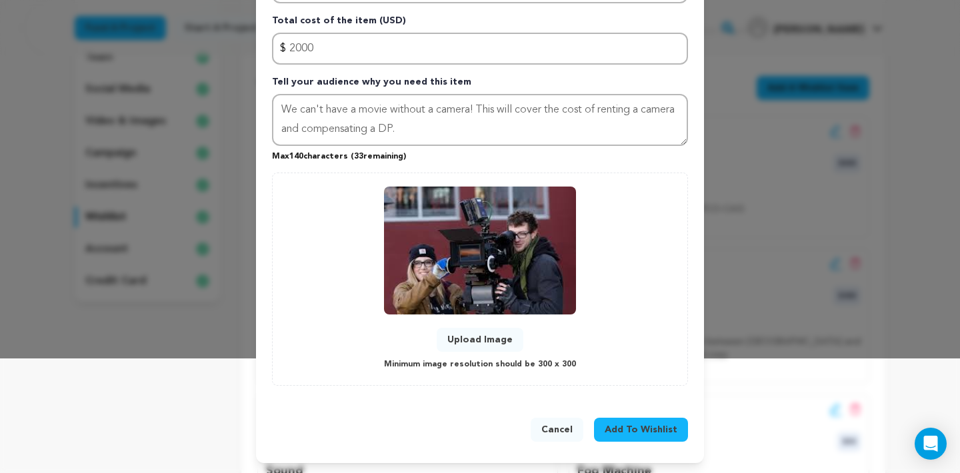
scroll to position [114, 0]
click at [637, 429] on span "Add To Wishlist" at bounding box center [641, 430] width 73 height 13
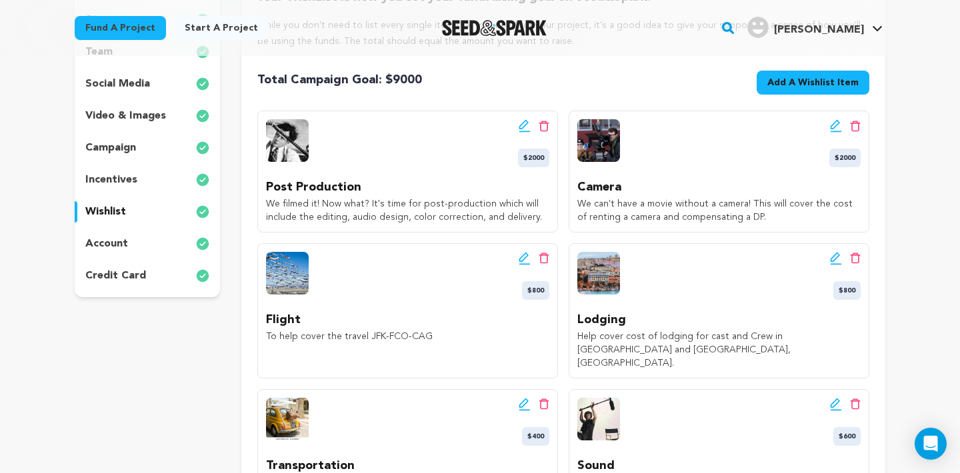
scroll to position [249, 0]
click at [521, 256] on icon at bounding box center [525, 259] width 12 height 13
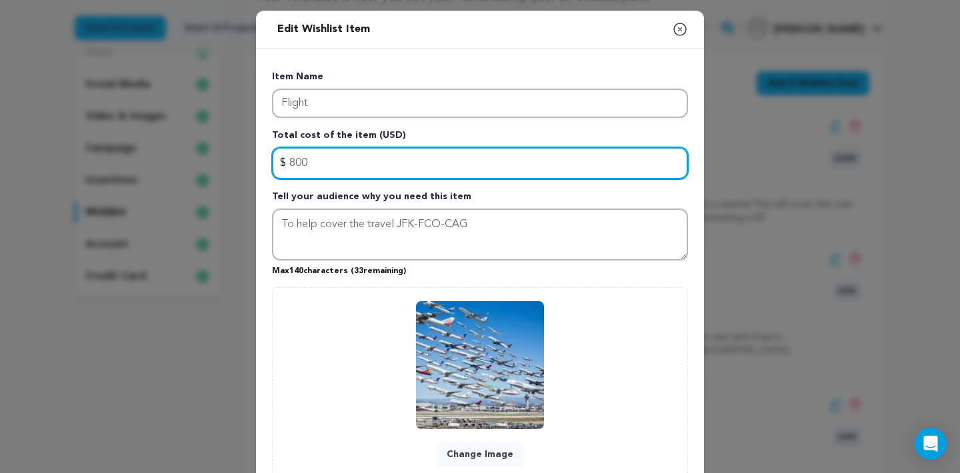
click at [288, 163] on input "800" at bounding box center [480, 163] width 416 height 32
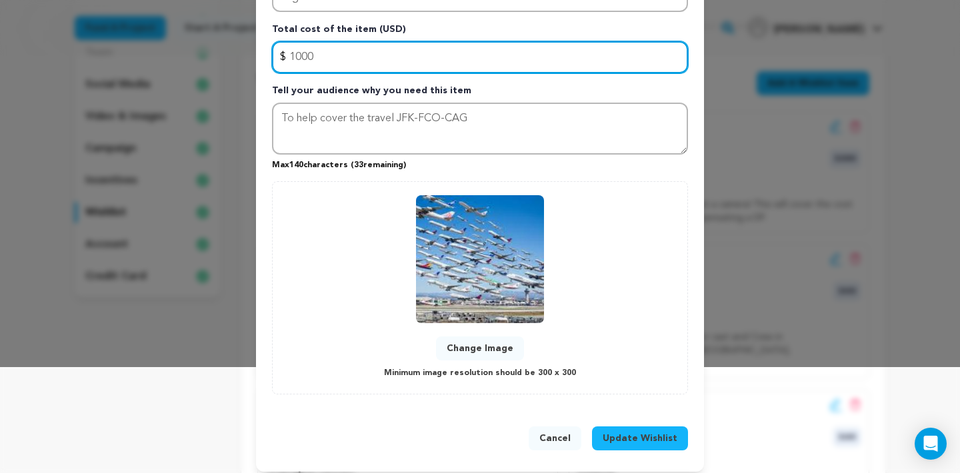
scroll to position [103, 0]
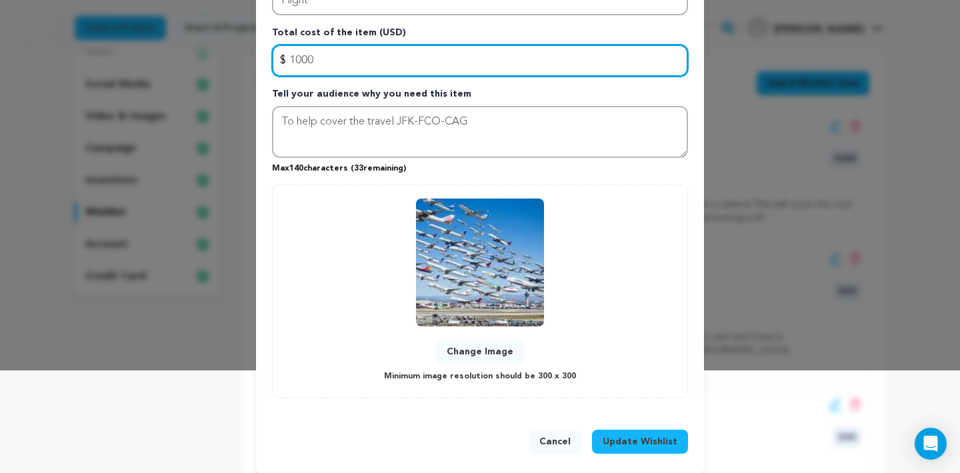
type input "1000"
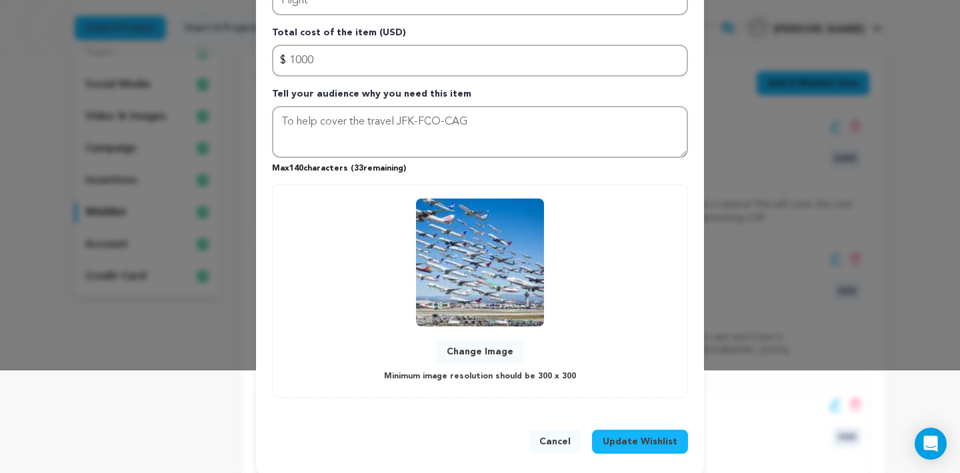
click at [635, 436] on span "Update Wishlist" at bounding box center [640, 441] width 75 height 13
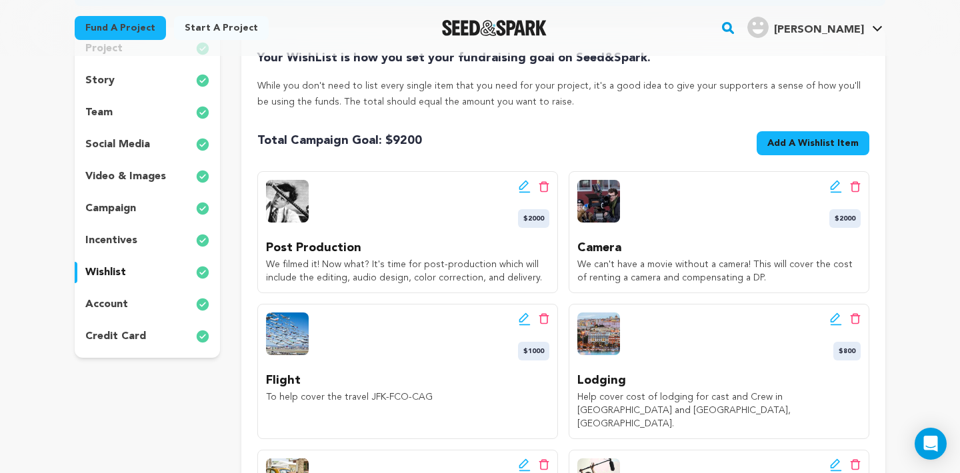
scroll to position [189, 0]
click at [818, 151] on button "Add A Wishlist Item New Wishlist Item" at bounding box center [812, 143] width 113 height 24
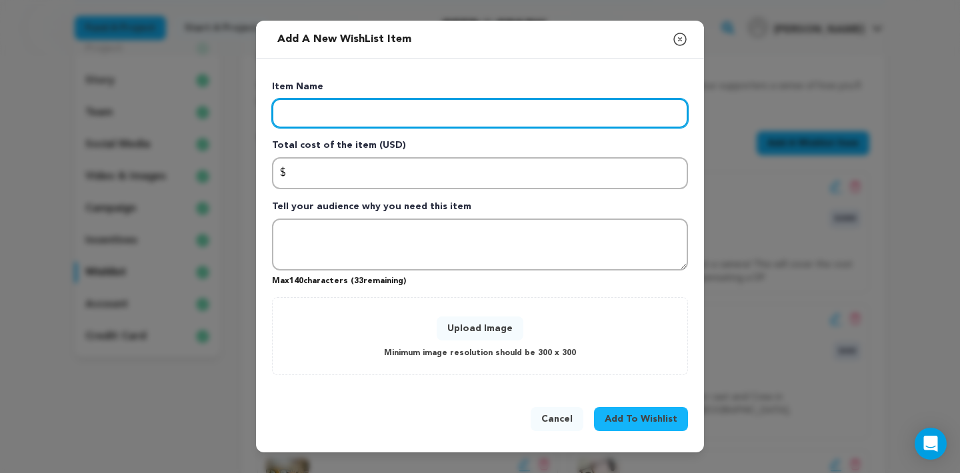
click at [484, 128] on input "Enter item name" at bounding box center [480, 113] width 416 height 29
type input "Producer"
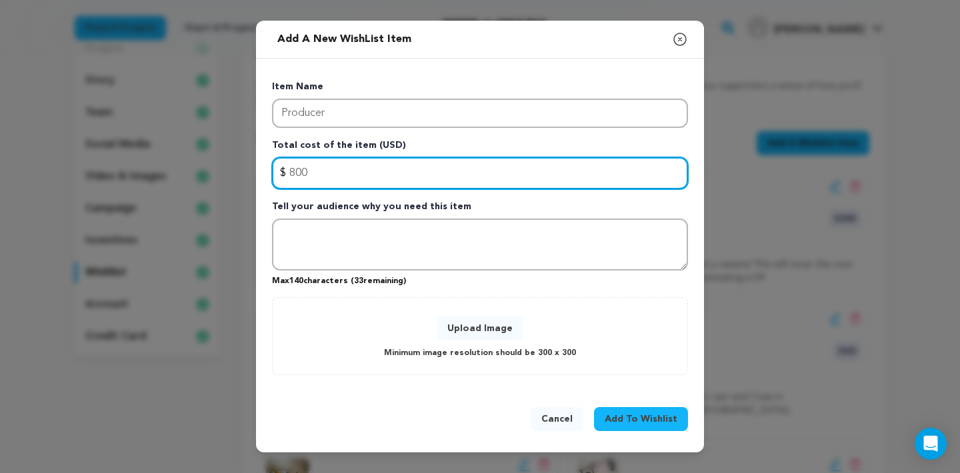
type input "800"
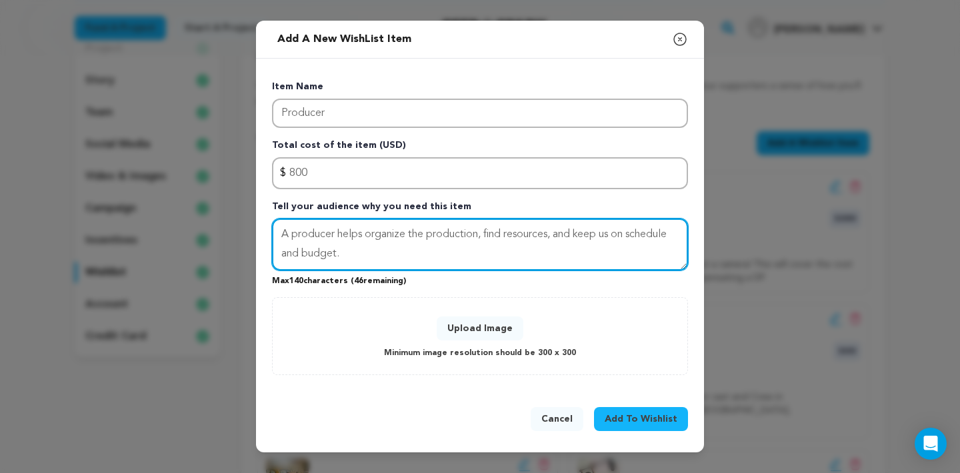
type textarea "A producer helps organize the production, find resources, and keep us on schedu…"
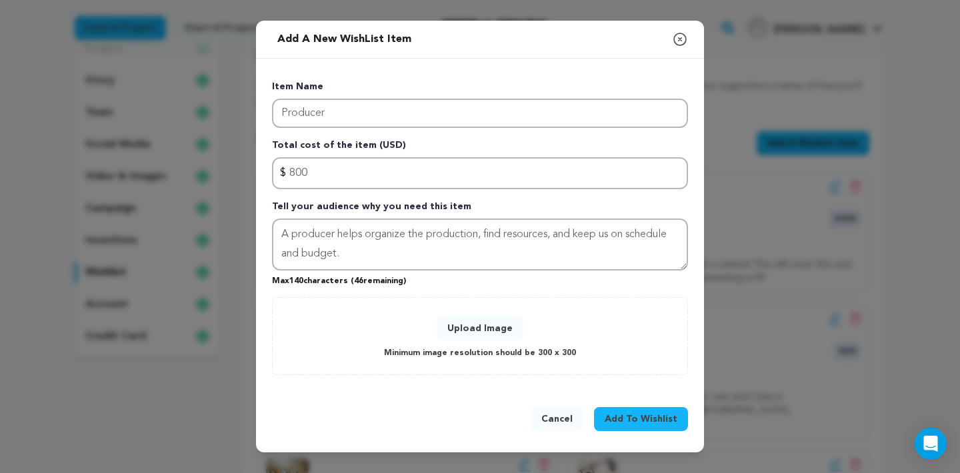
click at [497, 331] on button "Upload Image" at bounding box center [480, 329] width 87 height 24
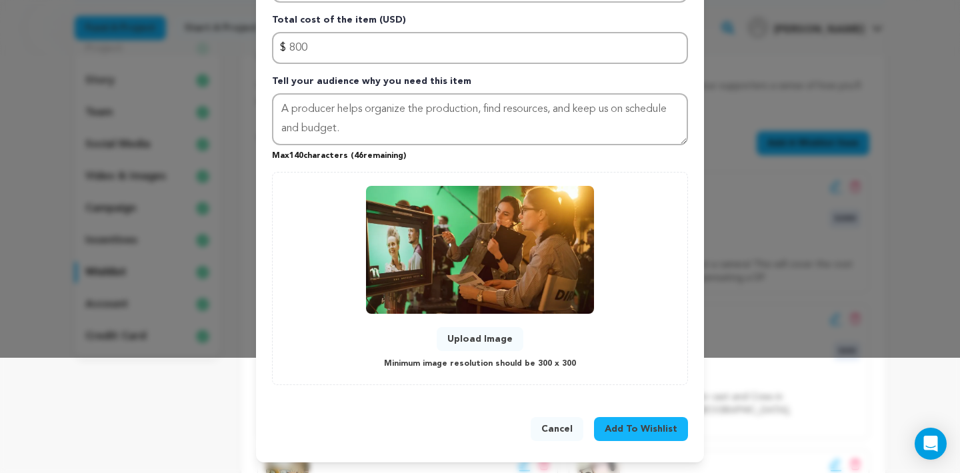
scroll to position [114, 0]
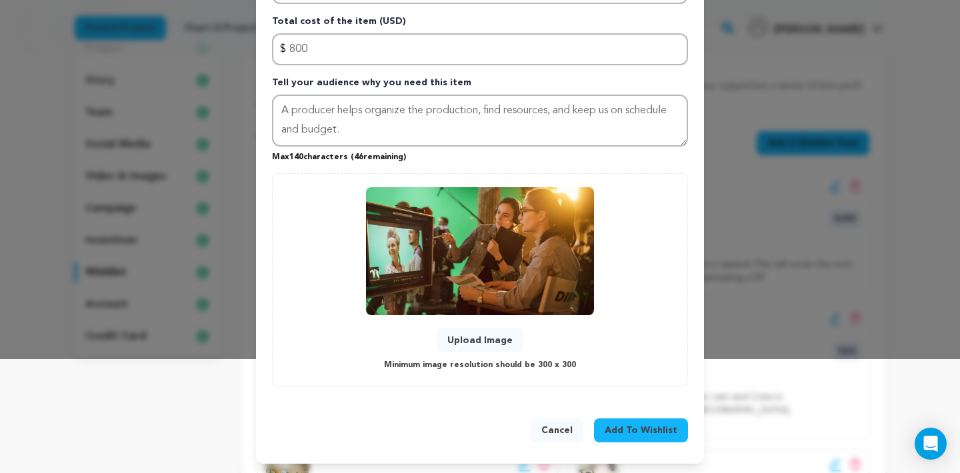
click at [651, 427] on span "Add To Wishlist" at bounding box center [641, 430] width 73 height 13
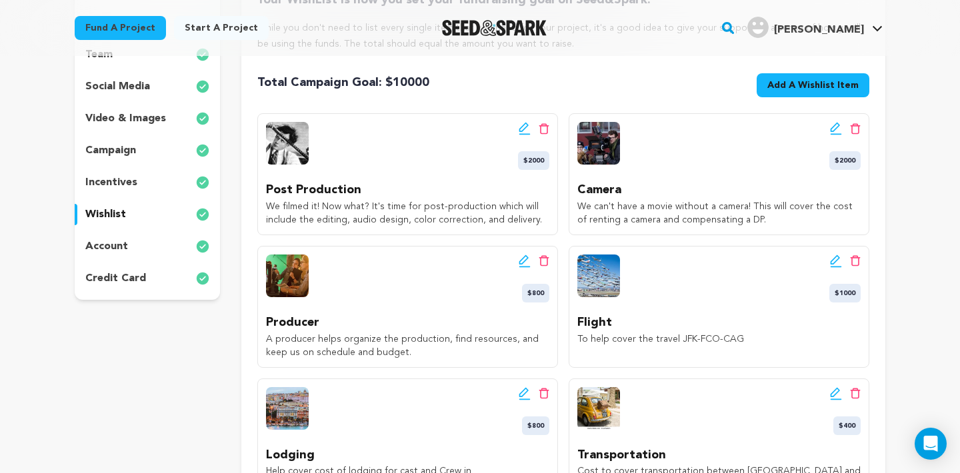
scroll to position [245, 0]
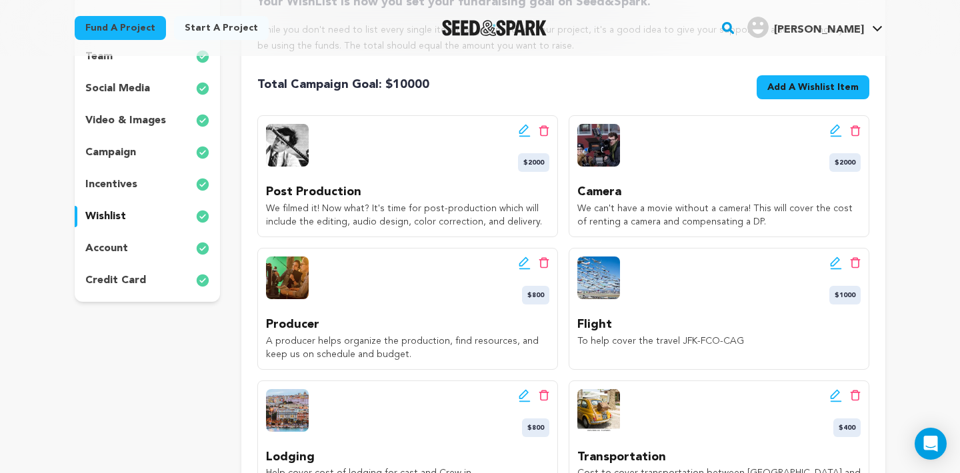
click at [111, 188] on p "incentives" at bounding box center [111, 185] width 52 height 16
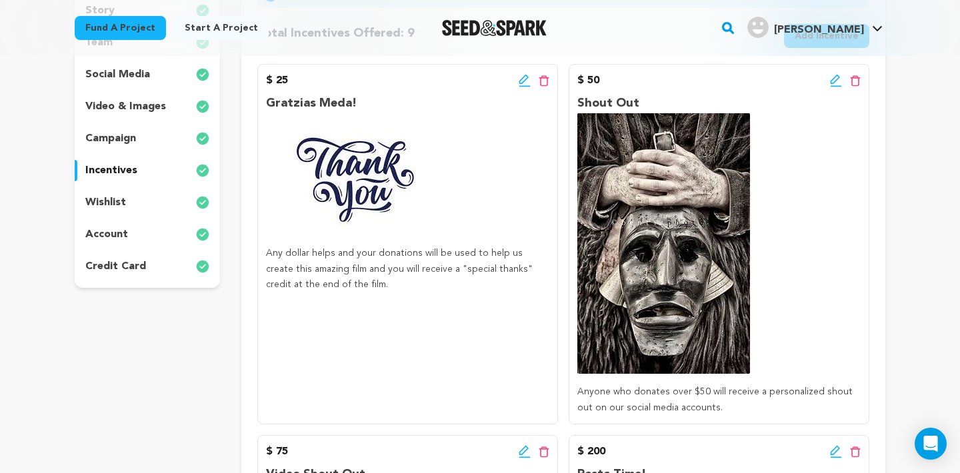
scroll to position [249, 0]
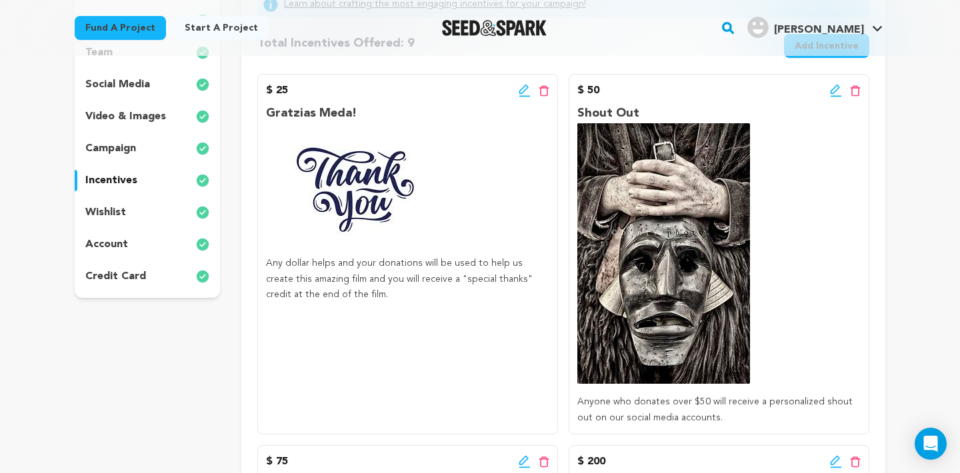
click at [522, 92] on icon at bounding box center [525, 90] width 12 height 13
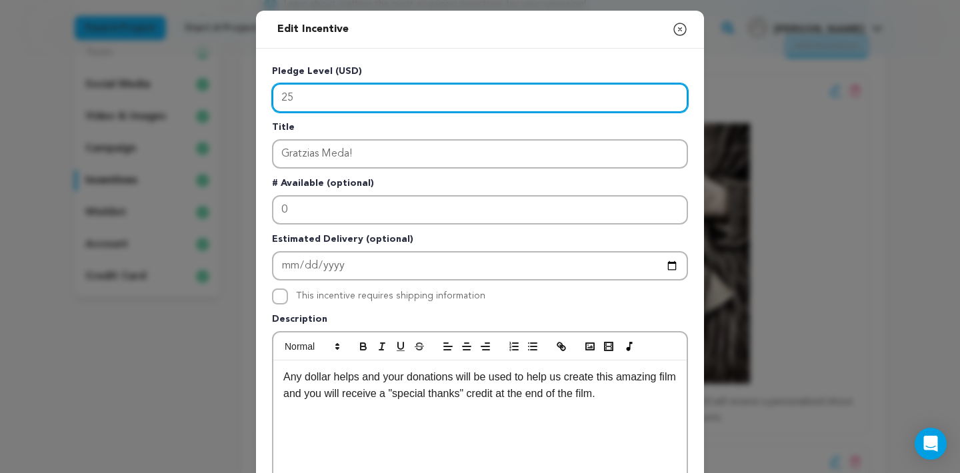
click at [488, 93] on input "25" at bounding box center [480, 97] width 416 height 29
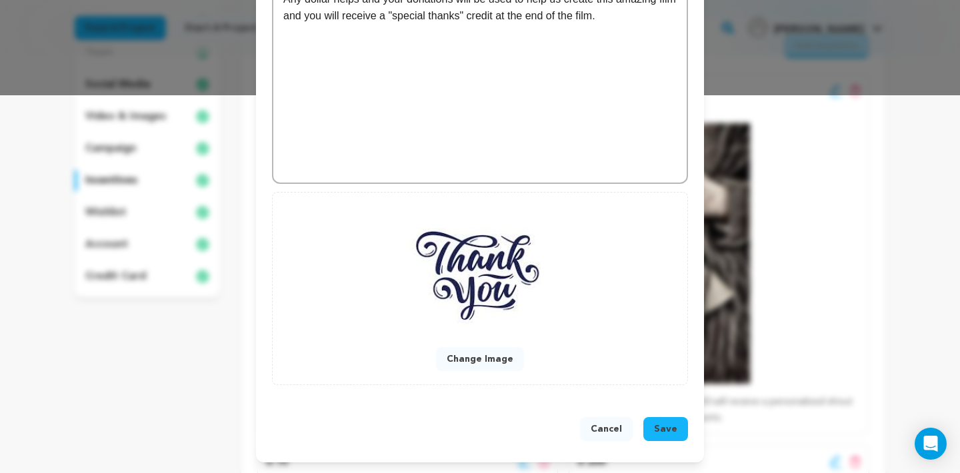
scroll to position [379, 0]
type input "10"
click at [661, 437] on button "Save" at bounding box center [665, 429] width 45 height 24
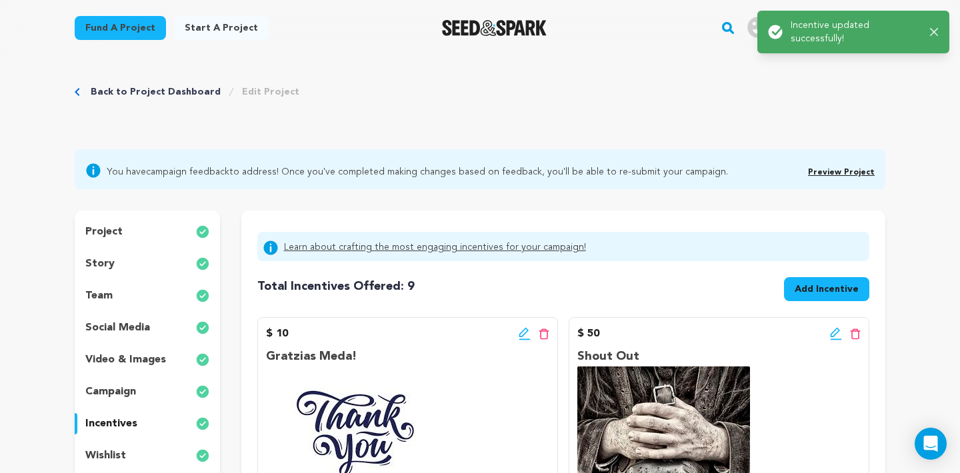
scroll to position [0, 0]
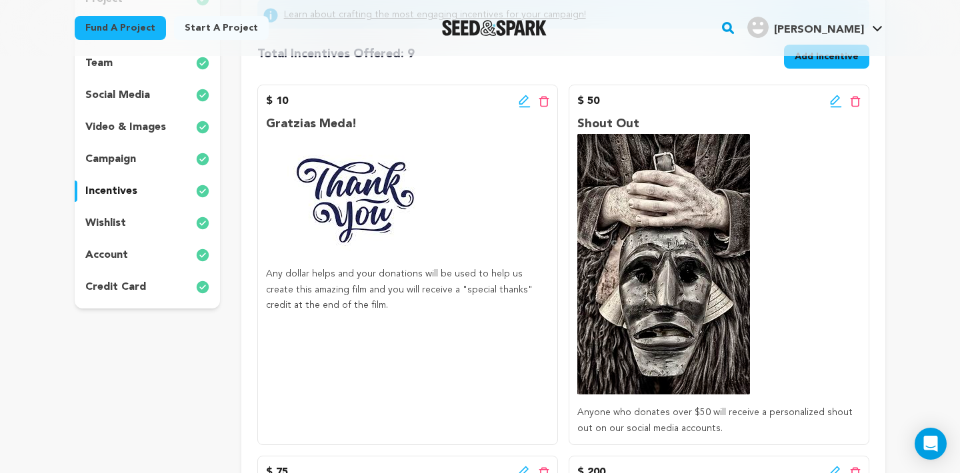
click at [832, 103] on icon at bounding box center [836, 101] width 12 height 13
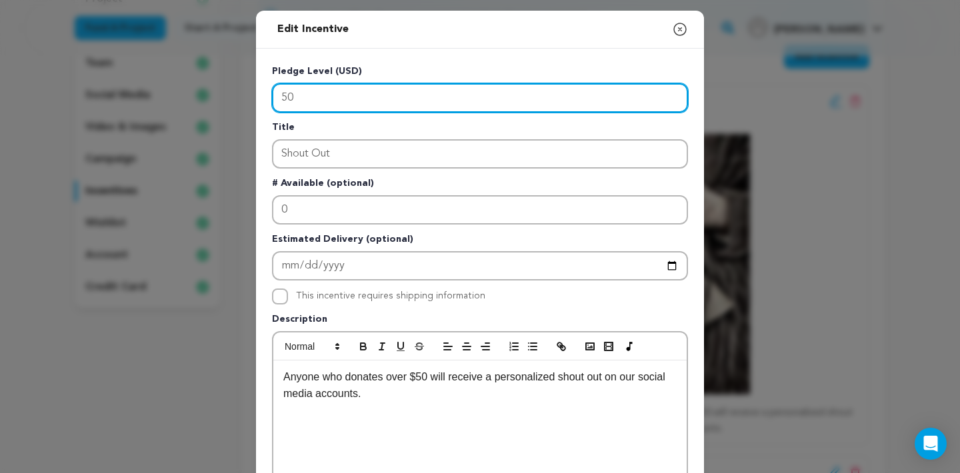
drag, startPoint x: 303, startPoint y: 101, endPoint x: 255, endPoint y: 101, distance: 48.0
click at [255, 101] on div "Edit Incentive Close modal Pledge Level (USD) 50 Title Shout Out # Available (o…" at bounding box center [480, 425] width 960 height 851
type input "25"
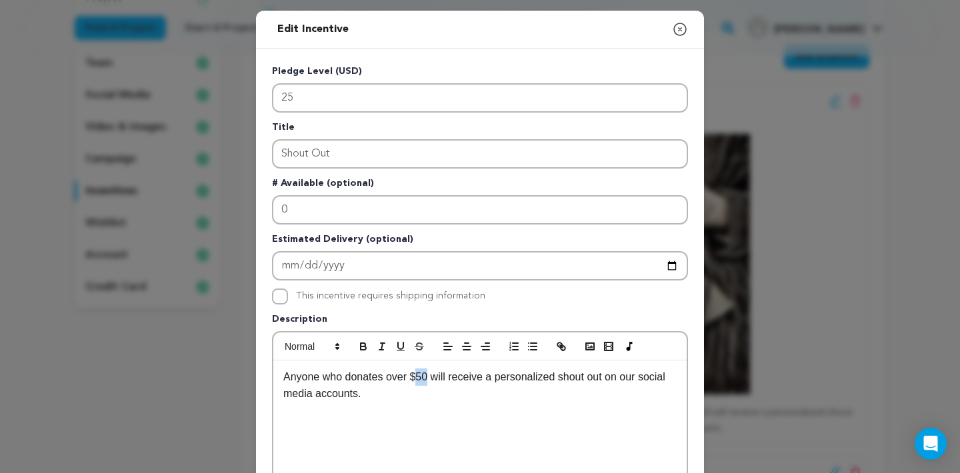
drag, startPoint x: 419, startPoint y: 379, endPoint x: 429, endPoint y: 379, distance: 9.3
click at [429, 379] on p "Anyone who donates over $50 will receive a personalized shout out on our social…" at bounding box center [479, 386] width 393 height 34
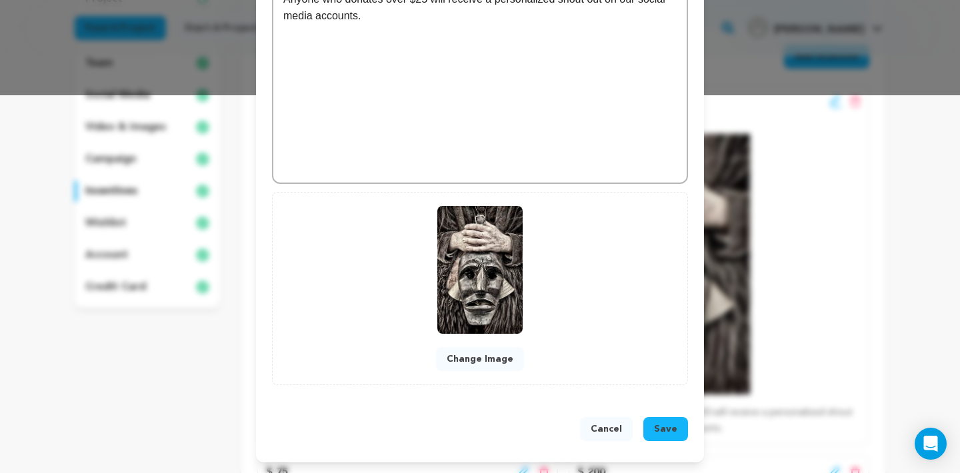
click at [673, 423] on span "Save" at bounding box center [665, 429] width 23 height 13
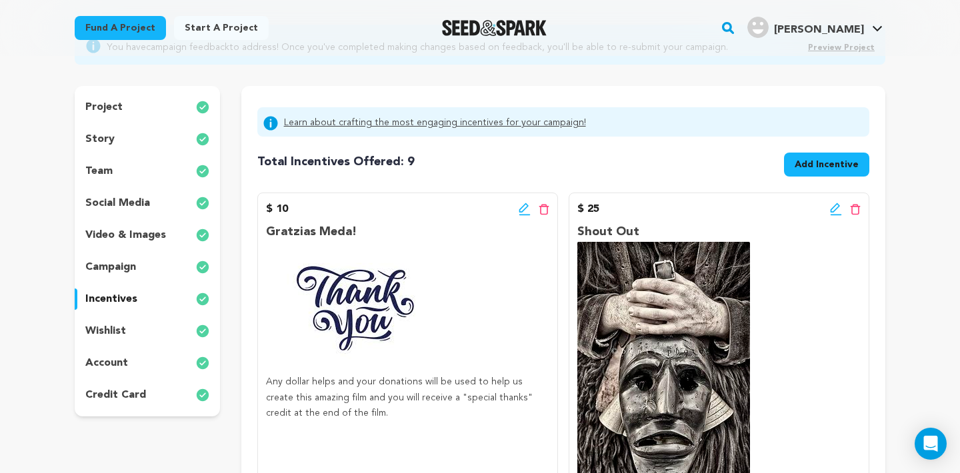
scroll to position [128, 0]
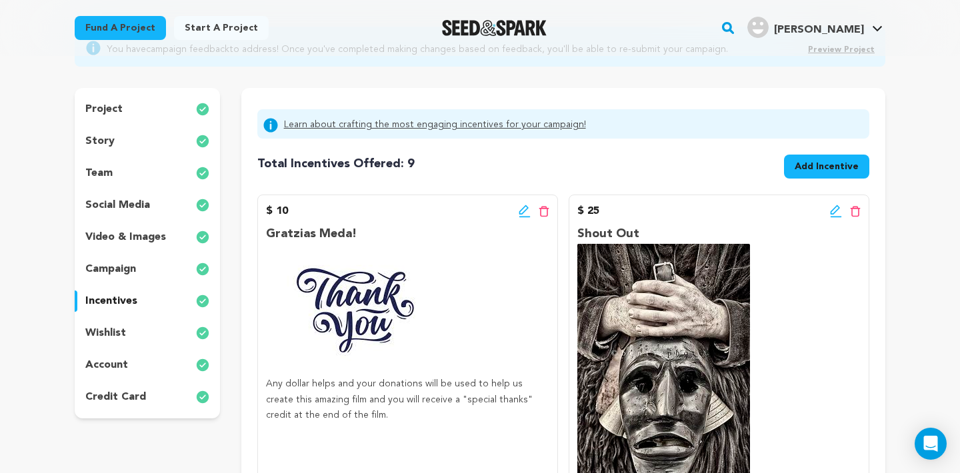
click at [429, 124] on link "Learn about crafting the most engaging incentives for your campaign!" at bounding box center [435, 125] width 302 height 16
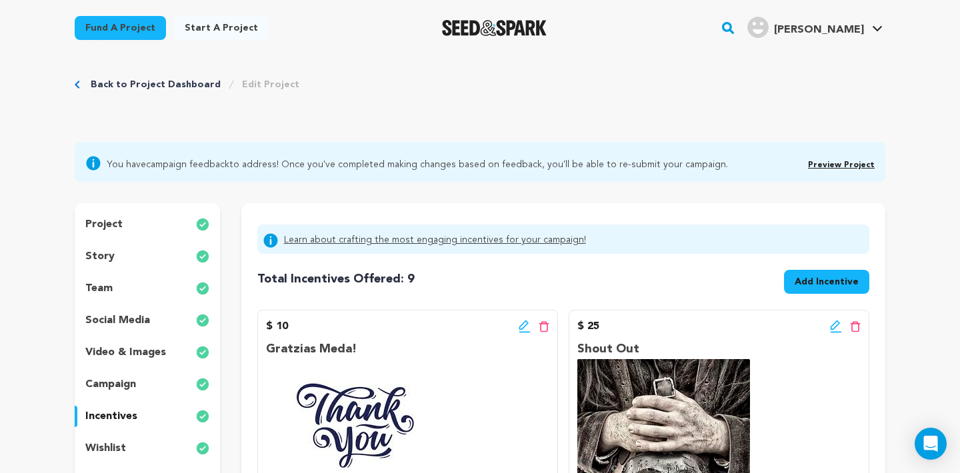
scroll to position [14, 0]
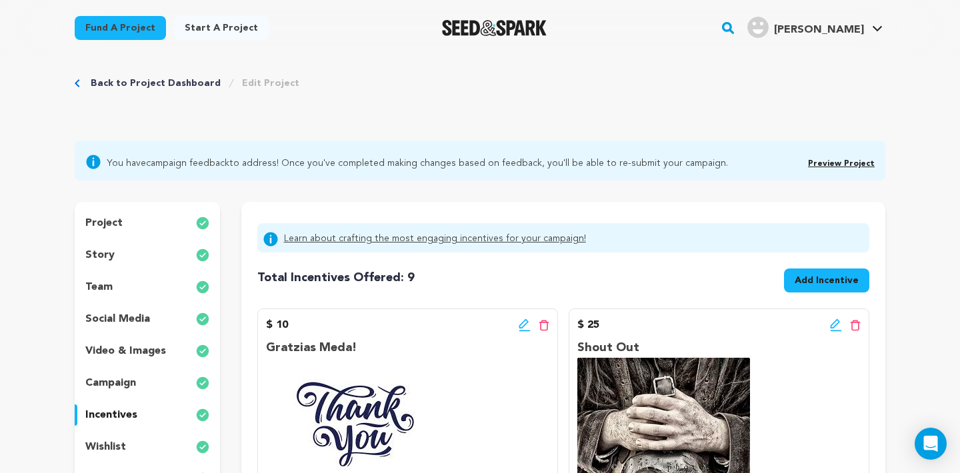
click at [601, 166] on span "You have campaign feedback to address! Once you've completed making changes bas…" at bounding box center [417, 162] width 621 height 16
click at [832, 163] on link "Preview Project" at bounding box center [841, 164] width 67 height 8
click at [96, 165] on icon at bounding box center [94, 162] width 14 height 14
click at [162, 160] on link "campaign feedback" at bounding box center [187, 163] width 83 height 9
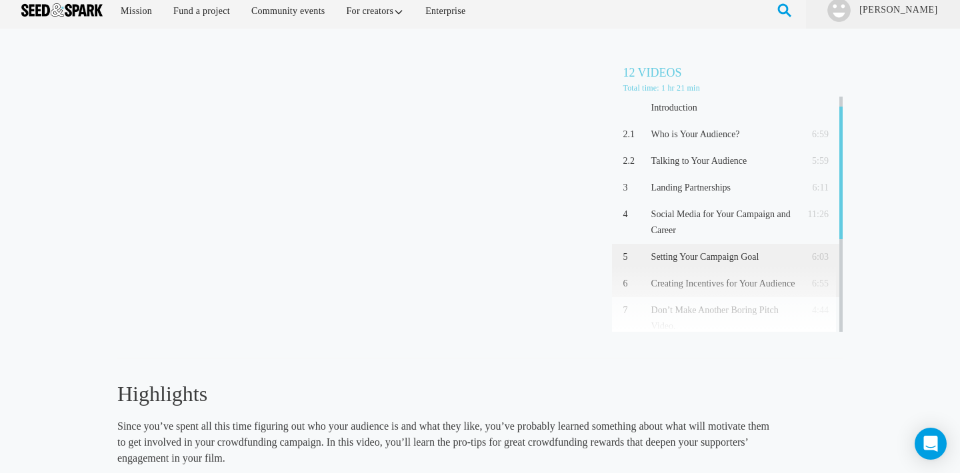
scroll to position [3, 0]
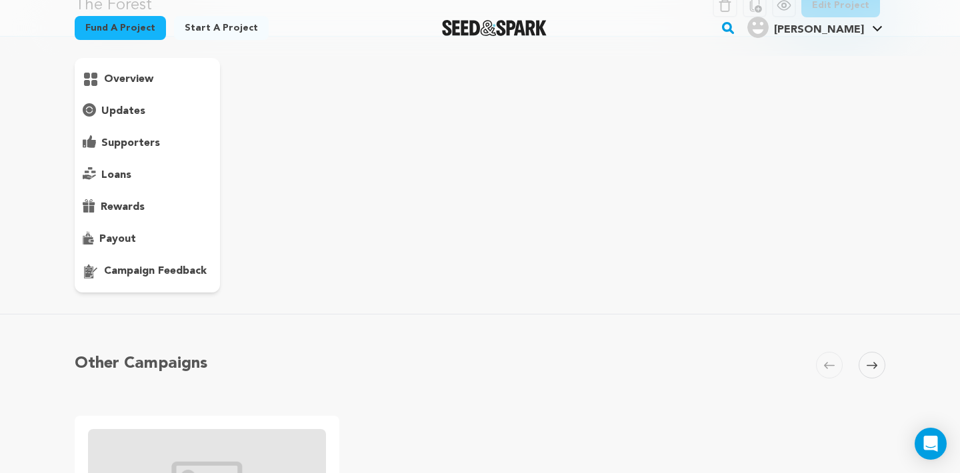
scroll to position [88, 0]
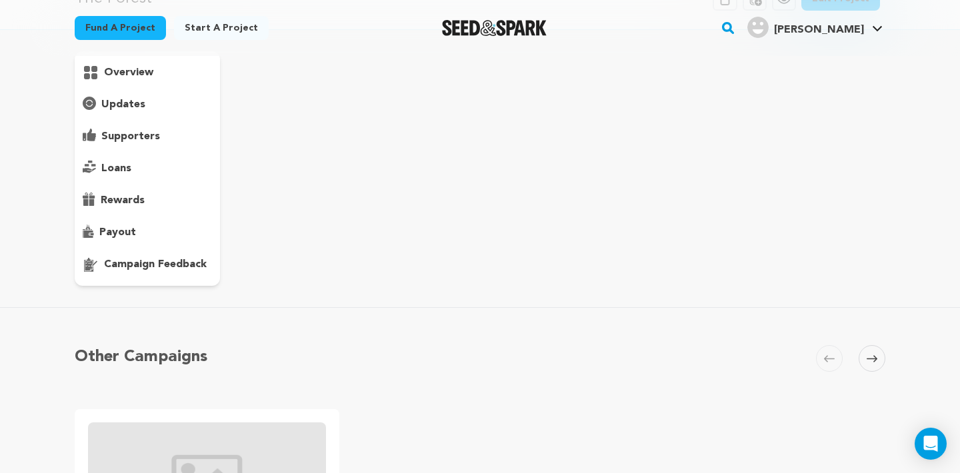
click at [182, 267] on p "campaign feedback" at bounding box center [155, 265] width 103 height 16
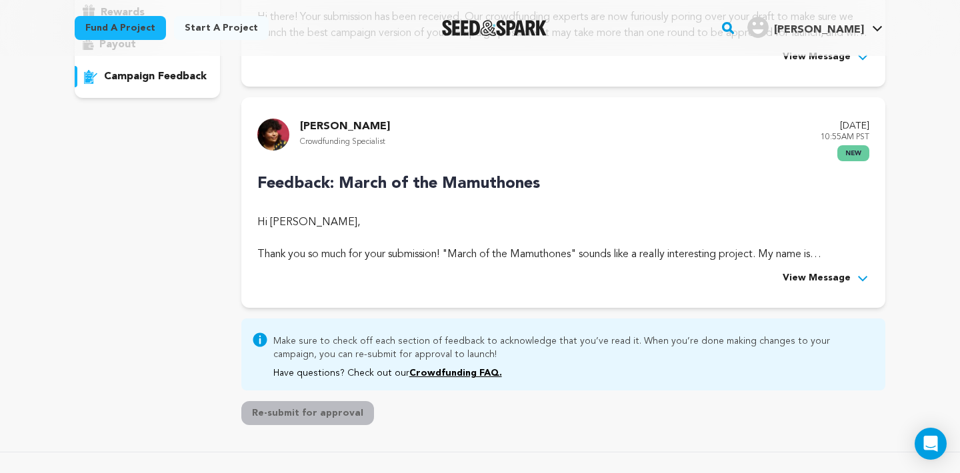
scroll to position [275, 0]
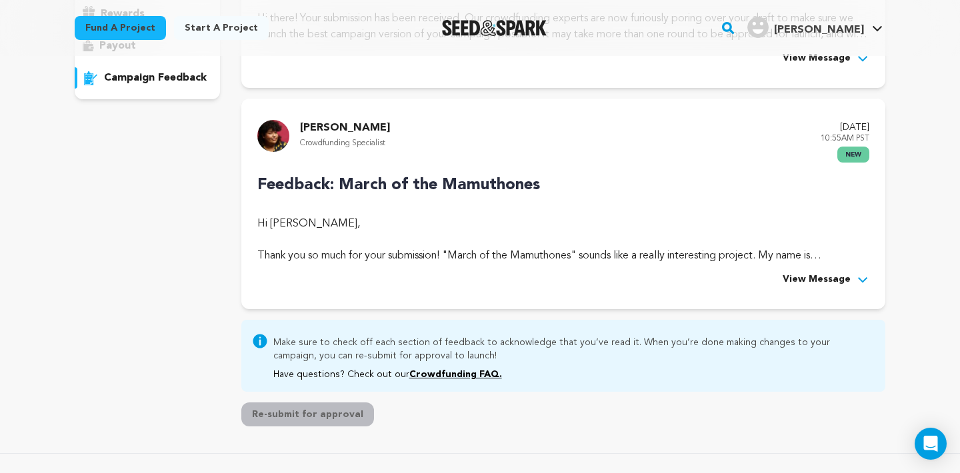
click at [839, 269] on div "Feedback: March of the Mamuthones Hi David Morea, Thank you so much for your su…" at bounding box center [563, 230] width 612 height 115
click at [842, 275] on span "View Message" at bounding box center [816, 280] width 68 height 16
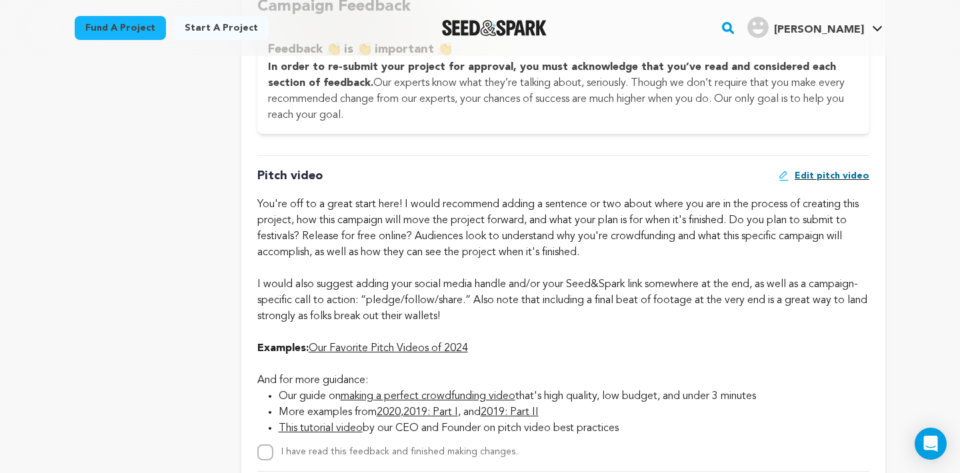
scroll to position [759, 0]
drag, startPoint x: 657, startPoint y: 183, endPoint x: 683, endPoint y: 221, distance: 45.5
click at [683, 221] on div "Pitch video Edit pitch video Examples: Our Favorite Pitch Videos of 2024 And fo…" at bounding box center [563, 306] width 612 height 305
click at [683, 221] on div "You're off to a great start here! I would recommend adding a sentence or two ab…" at bounding box center [563, 259] width 612 height 128
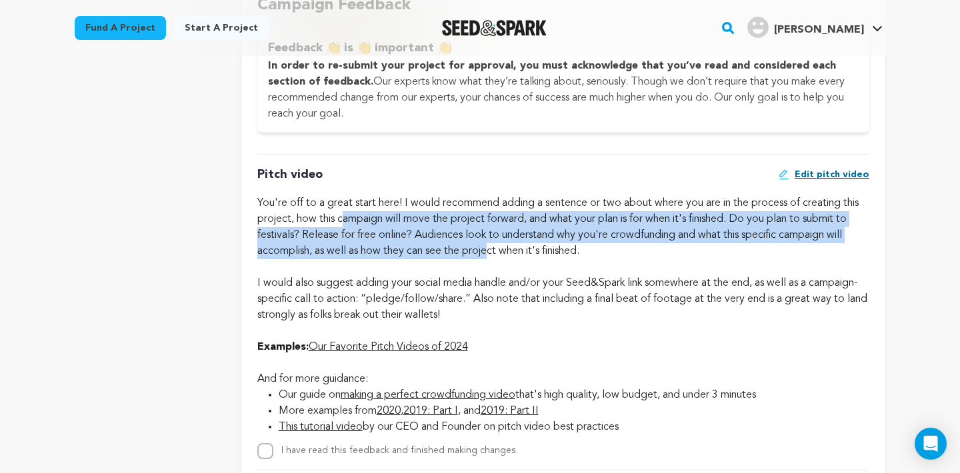
drag, startPoint x: 344, startPoint y: 214, endPoint x: 490, endPoint y: 253, distance: 151.0
click at [490, 253] on div "You're off to a great start here! I would recommend adding a sentence or two ab…" at bounding box center [563, 259] width 612 height 128
click at [385, 241] on div "You're off to a great start here! I would recommend adding a sentence or two ab…" at bounding box center [563, 259] width 612 height 128
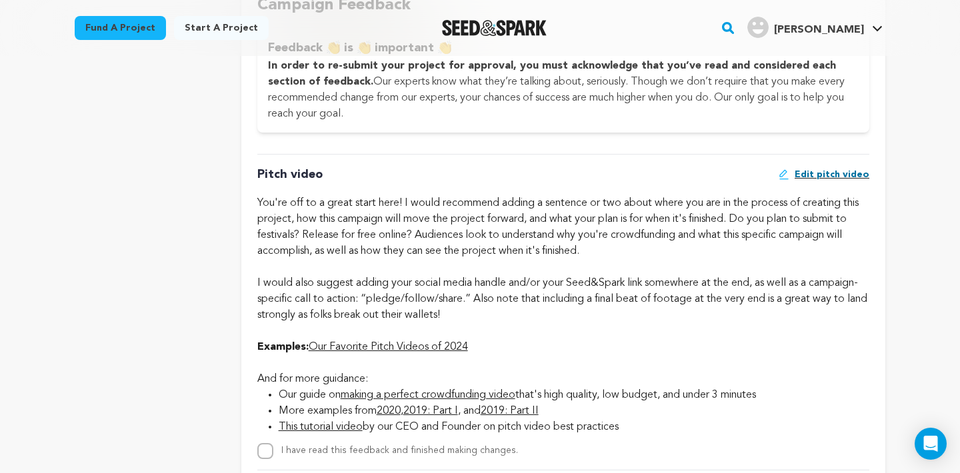
click at [367, 231] on div "You're off to a great start here! I would recommend adding a sentence or two ab…" at bounding box center [563, 259] width 612 height 128
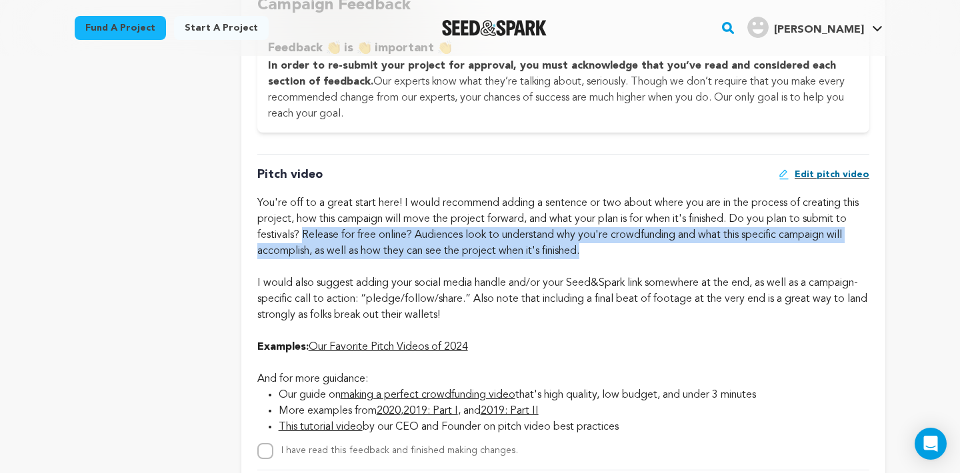
drag, startPoint x: 305, startPoint y: 231, endPoint x: 590, endPoint y: 244, distance: 285.5
click at [590, 244] on div "You're off to a great start here! I would recommend adding a sentence or two ab…" at bounding box center [563, 259] width 612 height 128
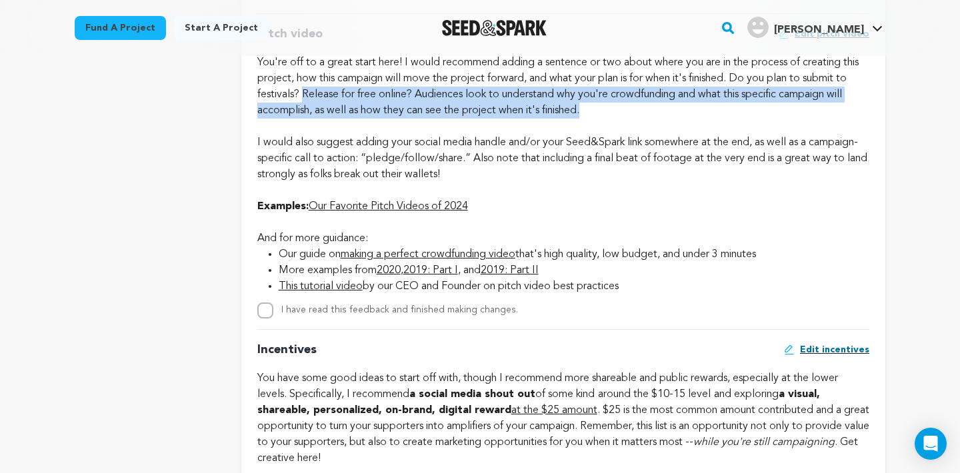
scroll to position [899, 0]
click at [401, 202] on link "Our Favorite Pitch Videos of 2024" at bounding box center [388, 207] width 159 height 11
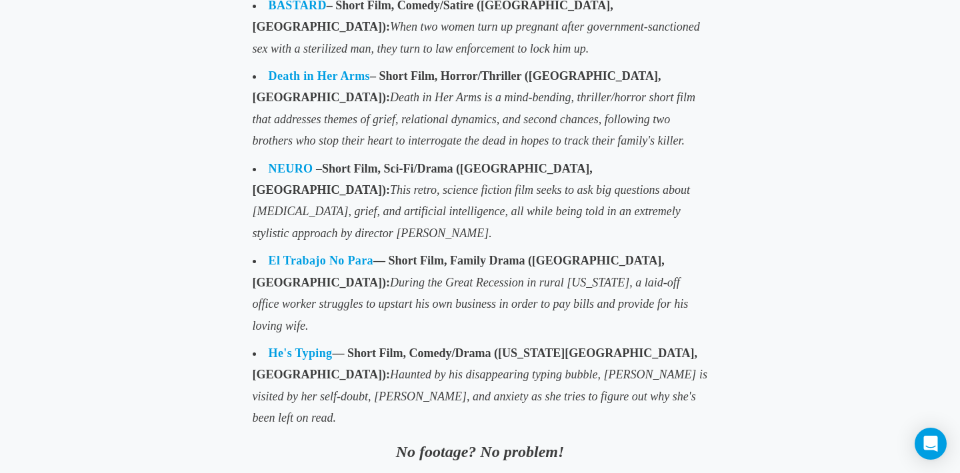
scroll to position [1090, 0]
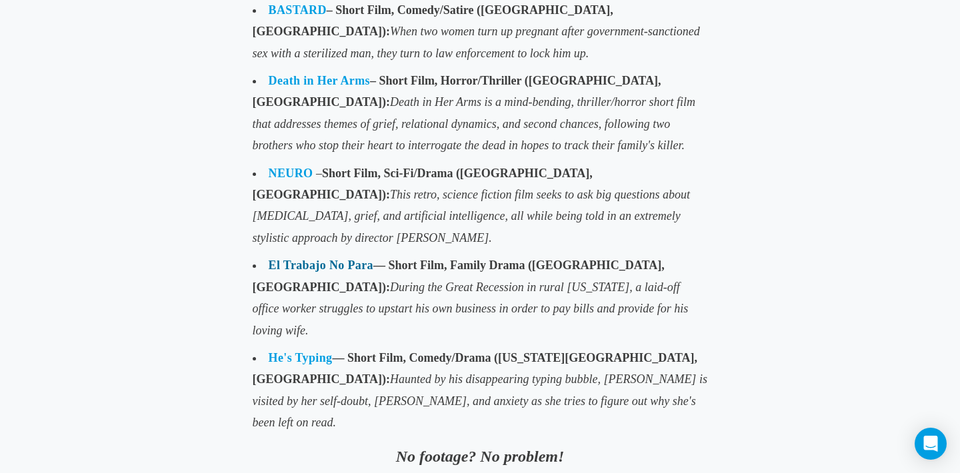
click at [326, 259] on link "El Trabajo No Para" at bounding box center [321, 265] width 105 height 13
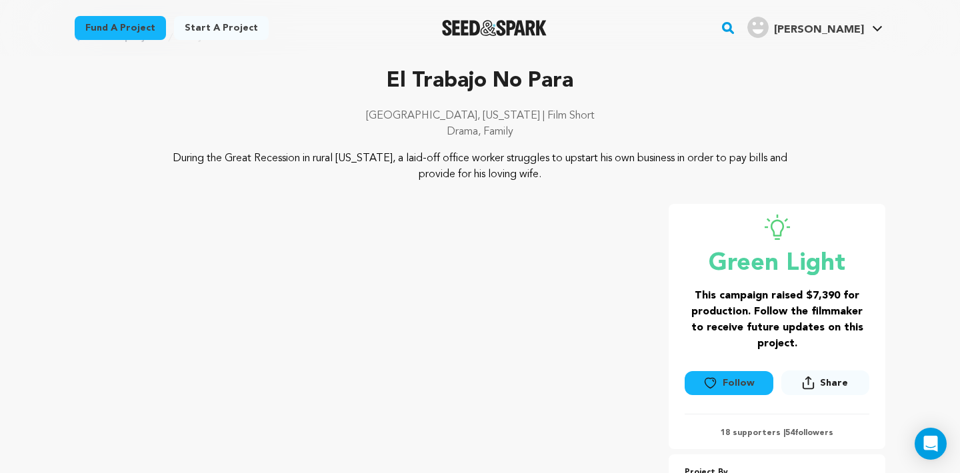
scroll to position [51, 0]
